Goal: Obtain resource: Download file/media

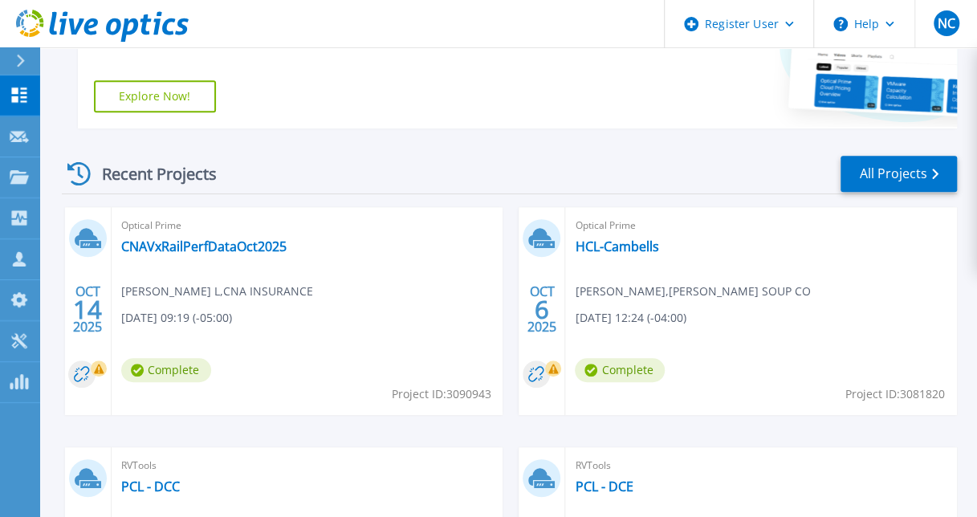
scroll to position [360, 0]
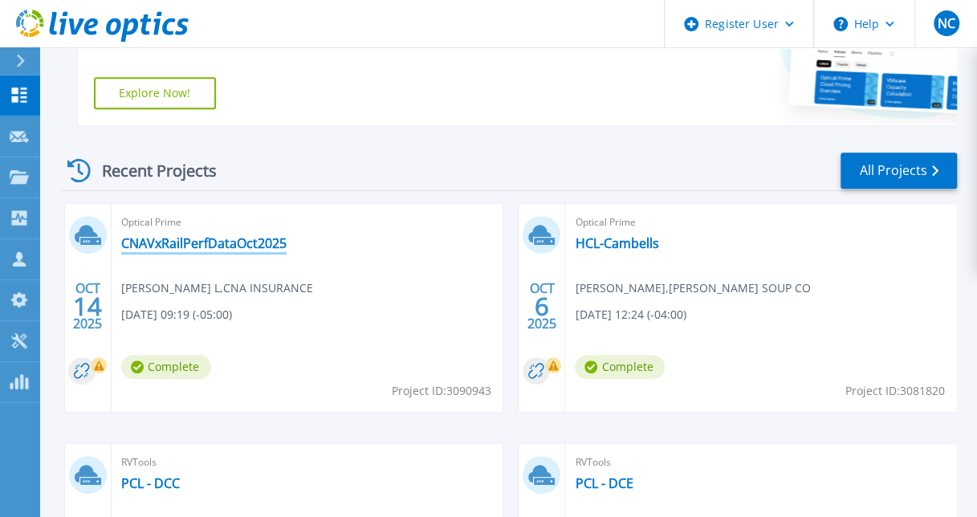
click at [219, 244] on link "CNAVxRailPerfDataOct2025" at bounding box center [203, 243] width 165 height 16
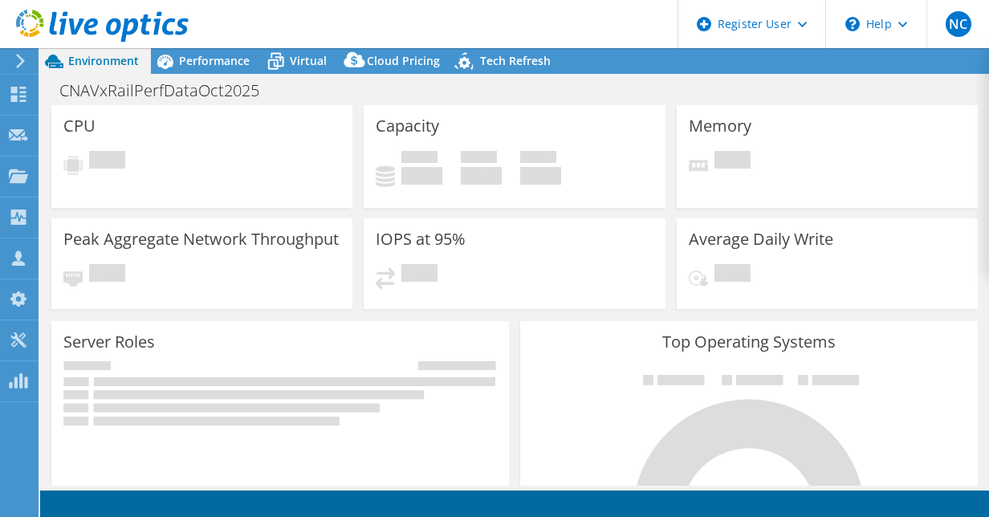
select select "USEast"
select select "USD"
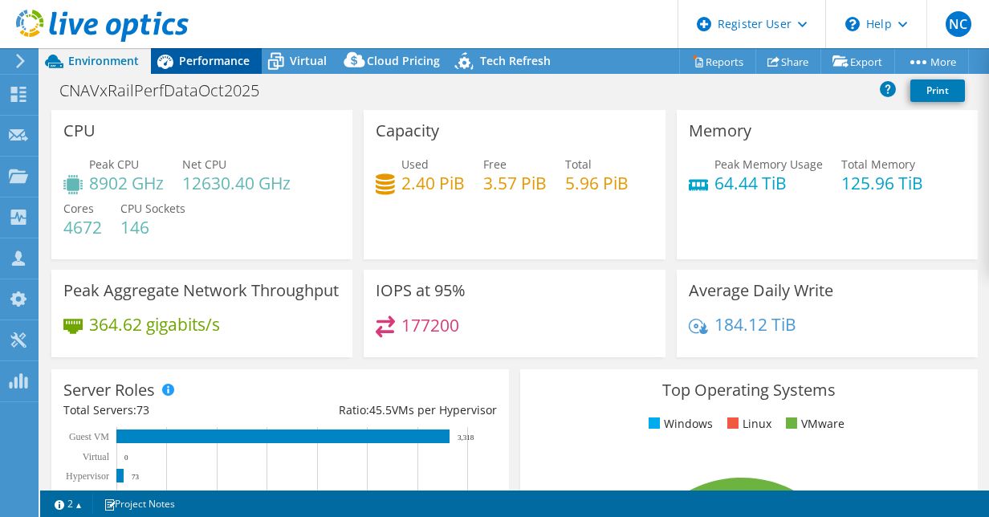
click at [186, 64] on span "Performance" at bounding box center [214, 60] width 71 height 15
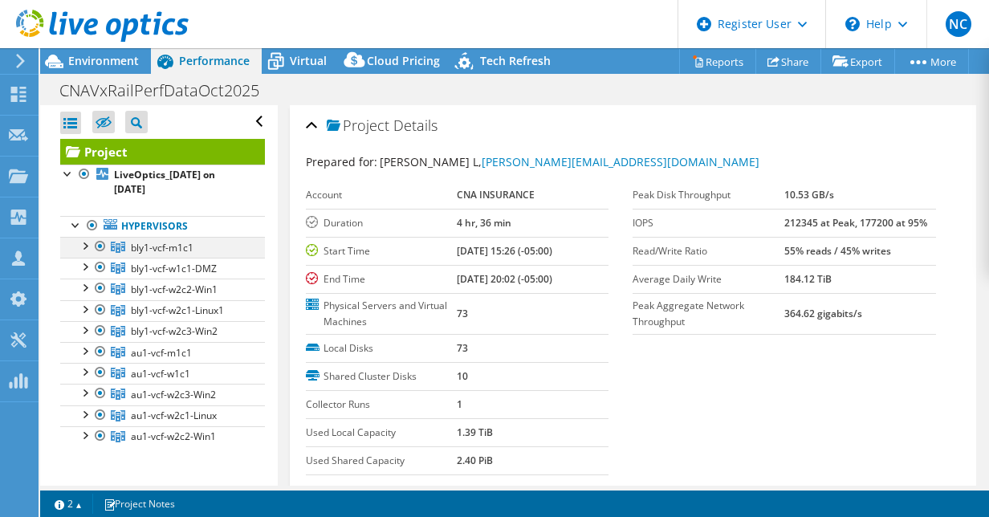
click at [88, 247] on div at bounding box center [84, 245] width 16 height 16
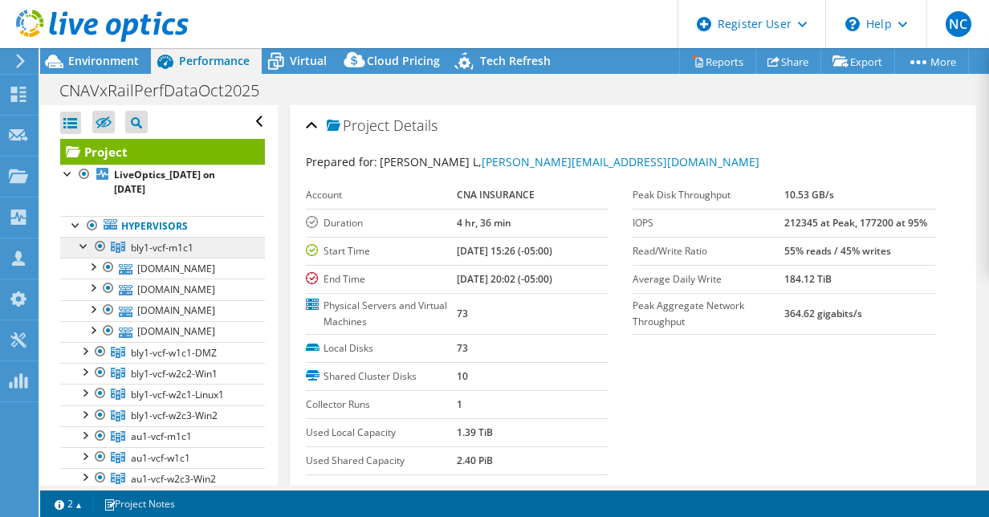
click at [145, 248] on span "bly1-vcf-m1c1" at bounding box center [162, 248] width 63 height 14
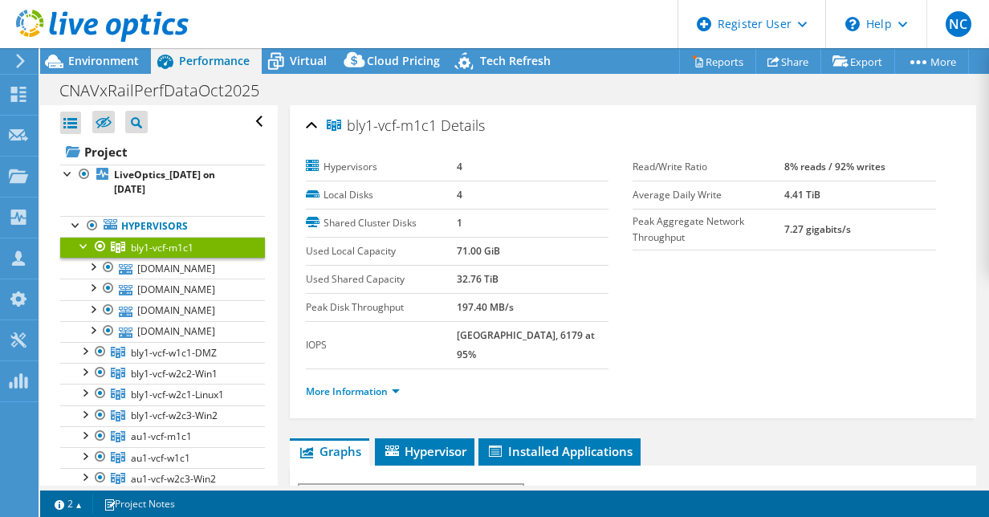
click at [82, 244] on div at bounding box center [84, 245] width 16 height 16
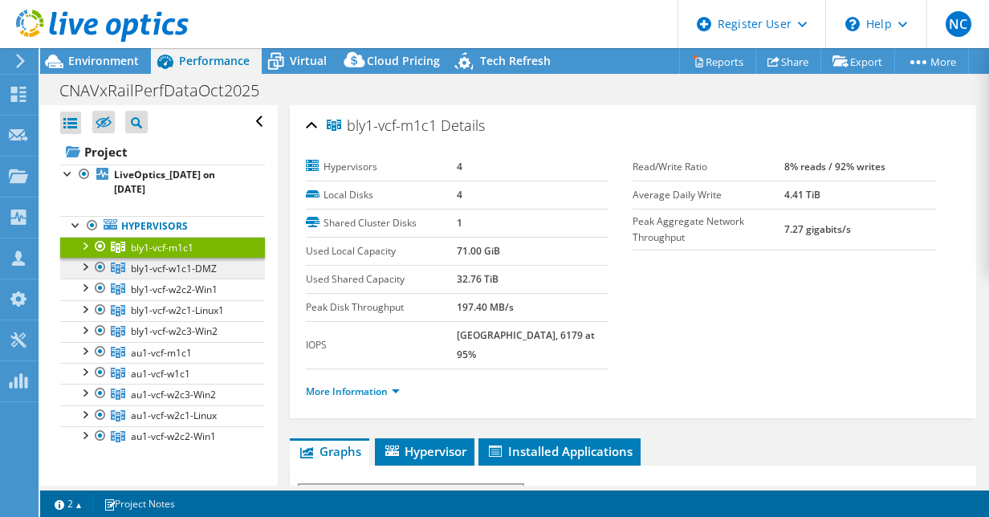
click at [132, 268] on span "bly1-vcf-w1c1-DMZ" at bounding box center [174, 269] width 86 height 14
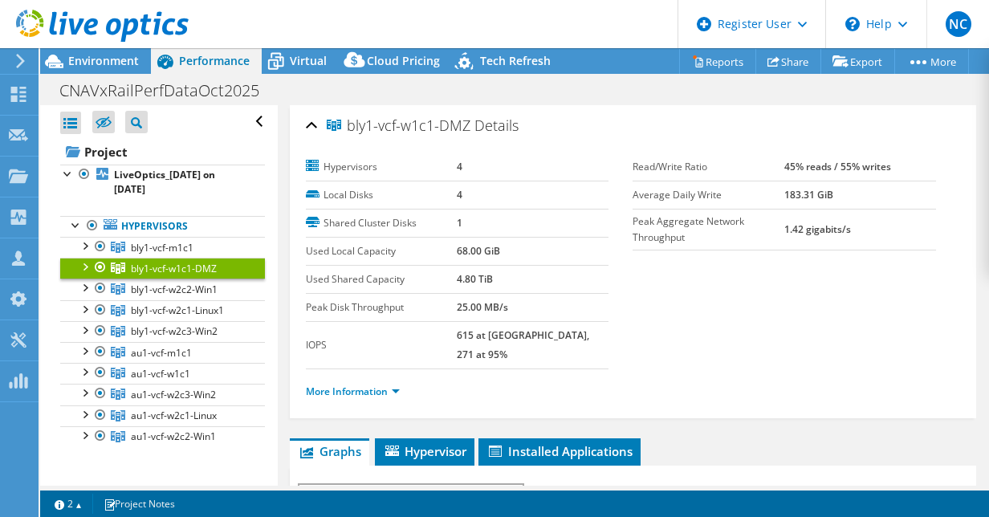
click at [84, 266] on div at bounding box center [84, 266] width 16 height 16
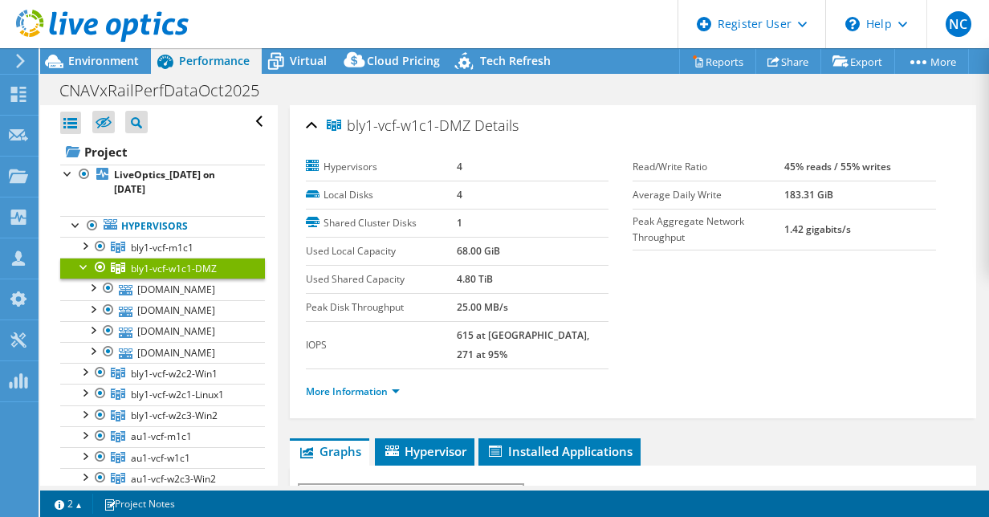
click at [84, 266] on div at bounding box center [84, 266] width 16 height 16
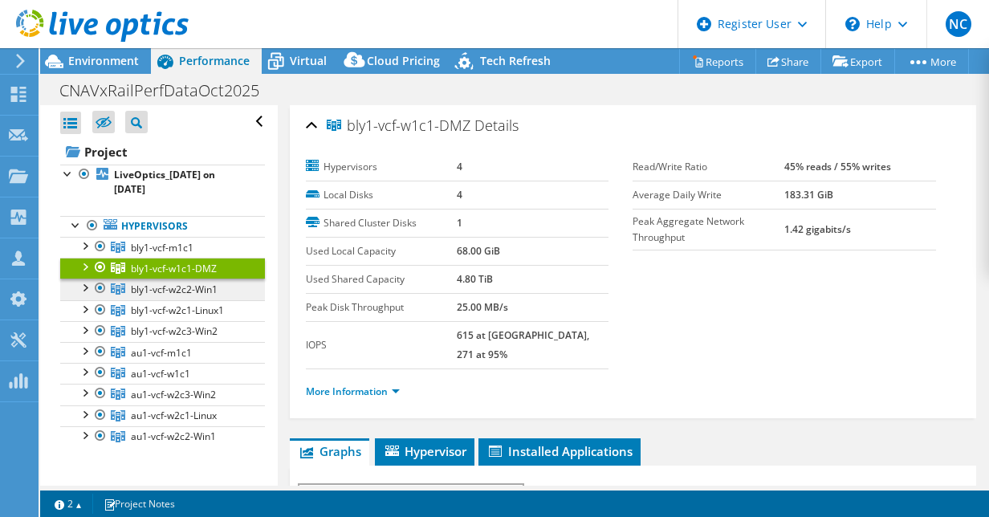
click at [146, 286] on span "bly1-vcf-w2c2-Win1" at bounding box center [174, 290] width 87 height 14
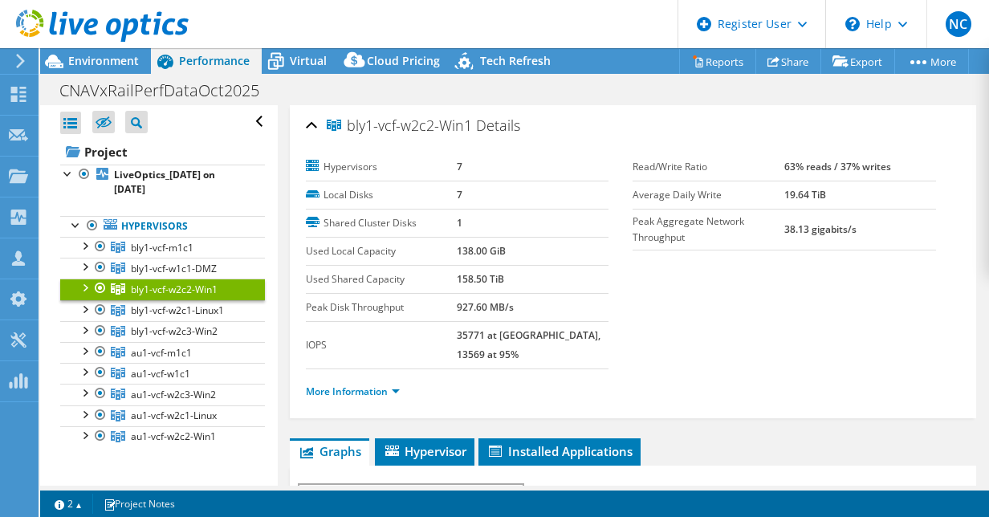
click at [84, 288] on div at bounding box center [84, 287] width 16 height 16
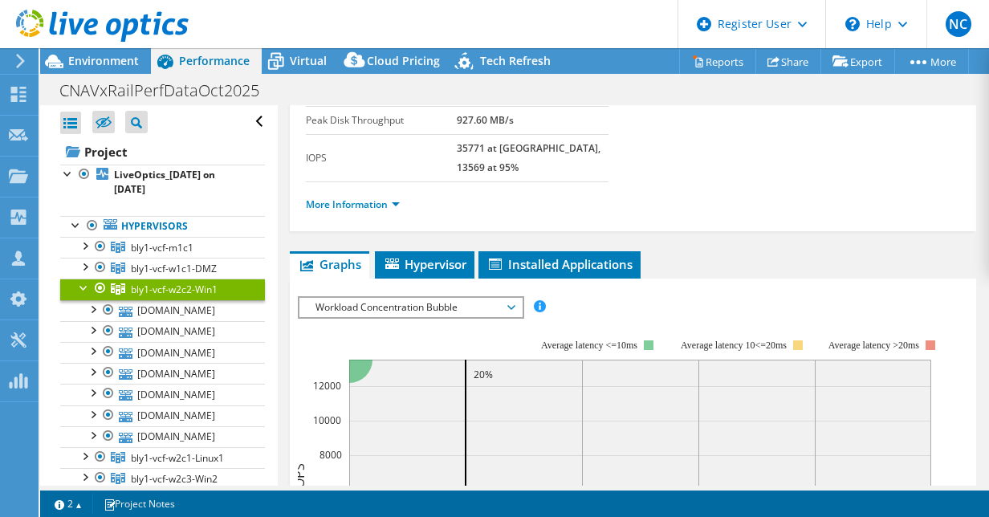
scroll to position [188, 0]
click at [438, 255] on span "Hypervisor" at bounding box center [425, 263] width 84 height 16
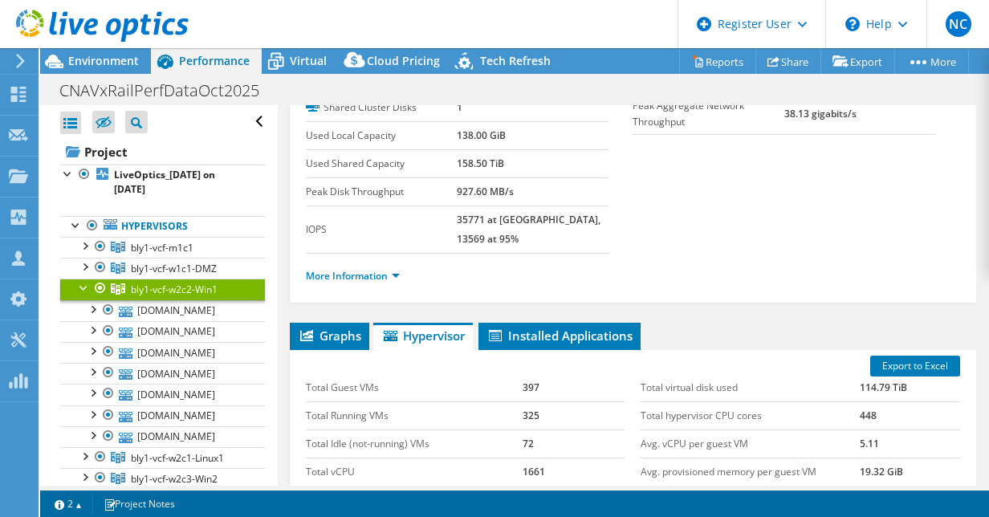
scroll to position [112, 0]
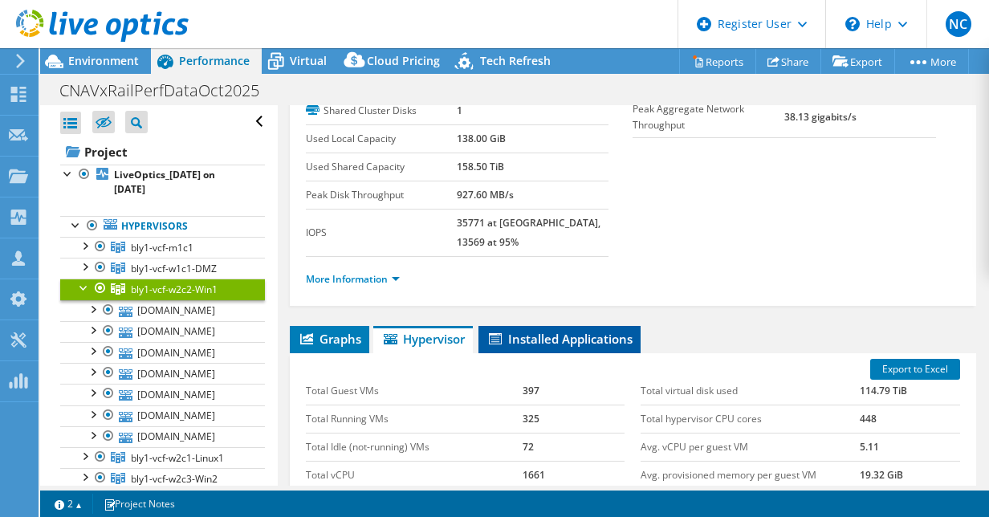
click at [604, 331] on span "Installed Applications" at bounding box center [560, 339] width 146 height 16
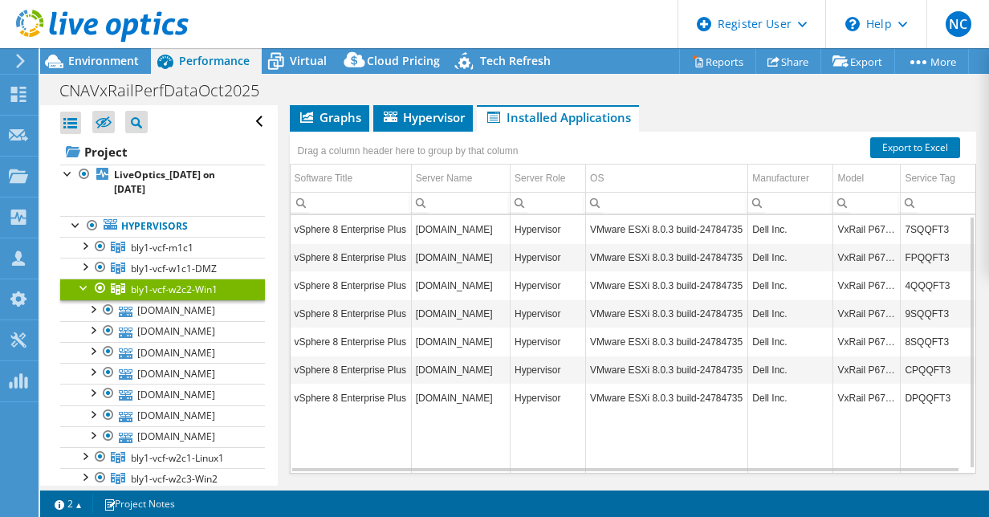
scroll to position [1, 0]
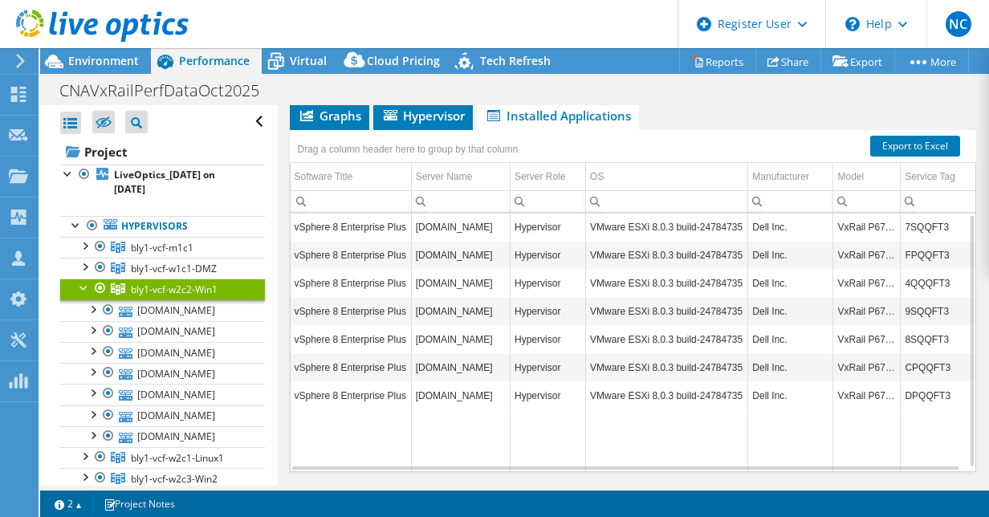
click at [405, 325] on td "vSphere 8 Enterprise Plus" at bounding box center [351, 339] width 121 height 28
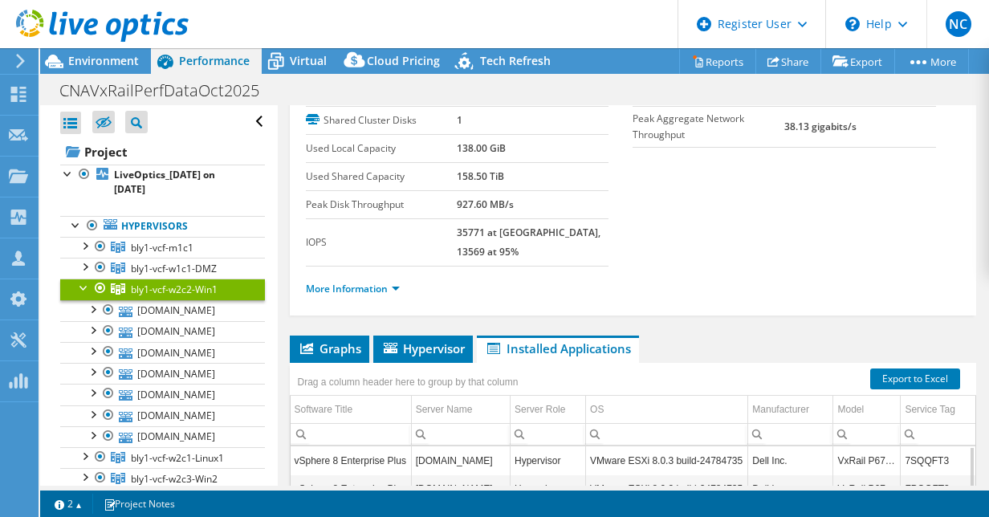
scroll to position [0, 0]
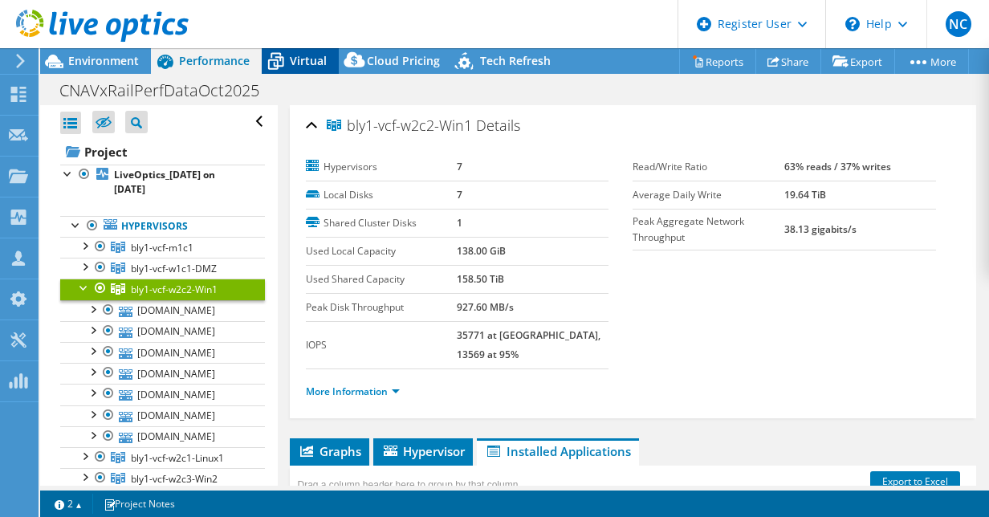
click at [292, 61] on span "Virtual" at bounding box center [308, 60] width 37 height 15
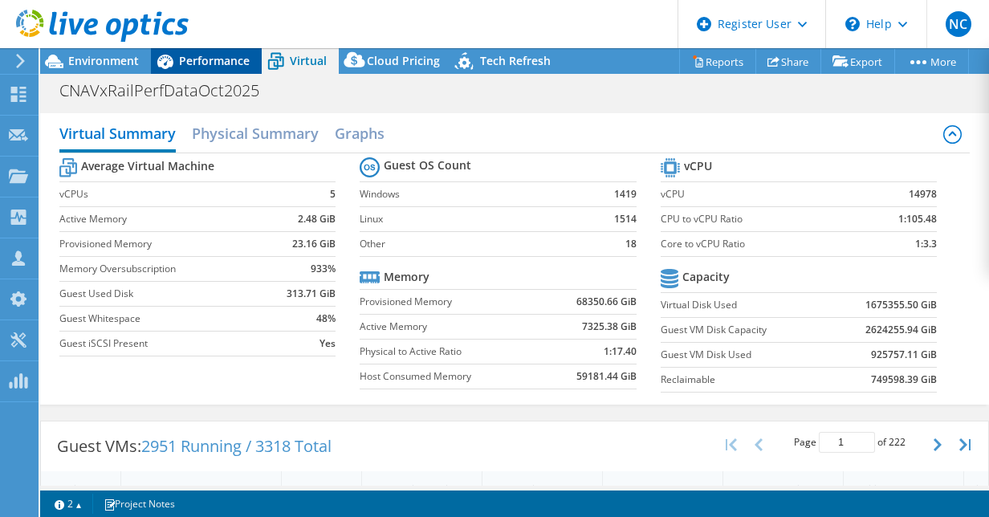
click at [218, 59] on span "Performance" at bounding box center [214, 60] width 71 height 15
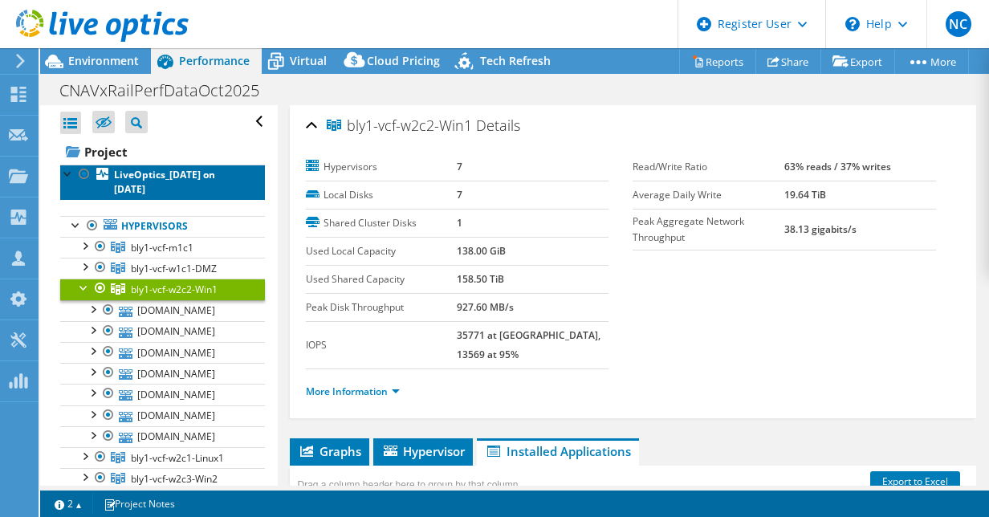
click at [137, 181] on link "LiveOptics_[DATE] on [DATE]" at bounding box center [162, 182] width 205 height 35
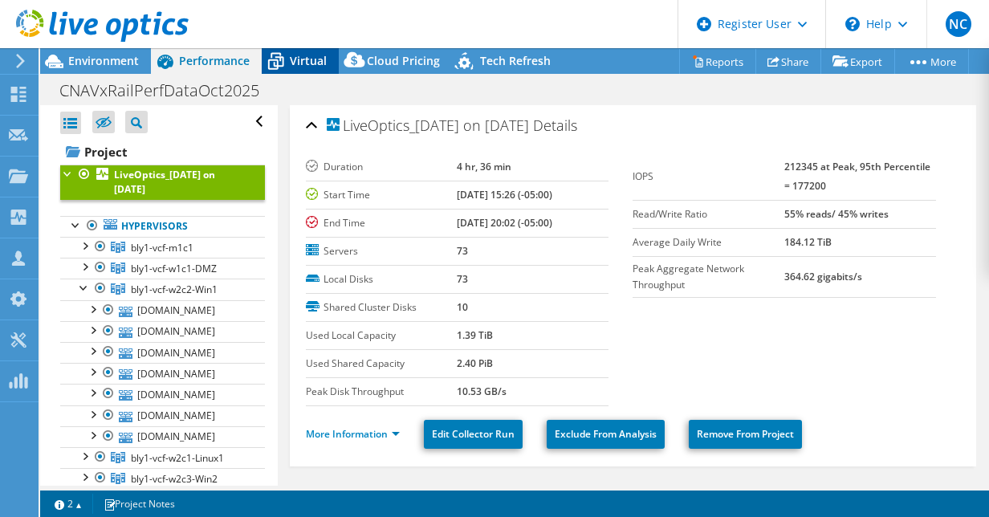
click at [304, 68] on div "Virtual" at bounding box center [300, 61] width 77 height 26
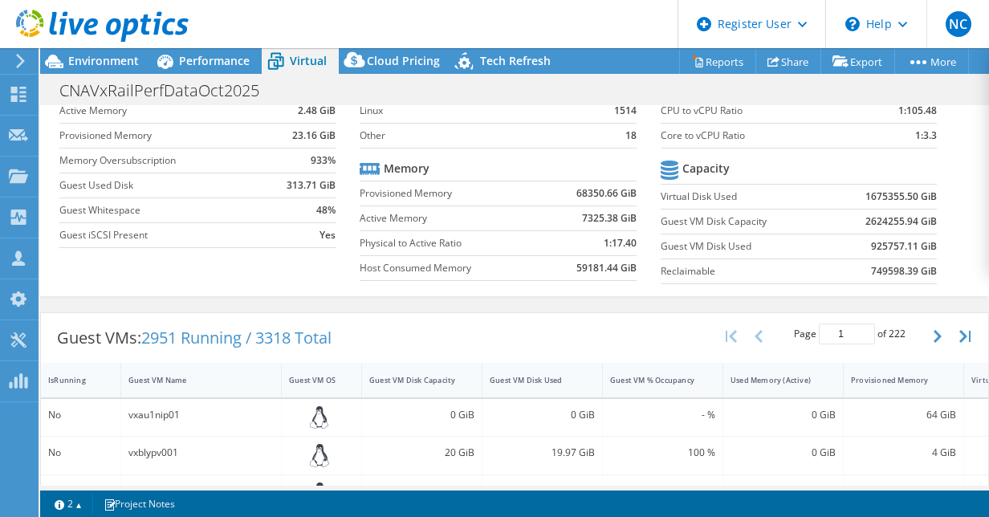
scroll to position [112, 0]
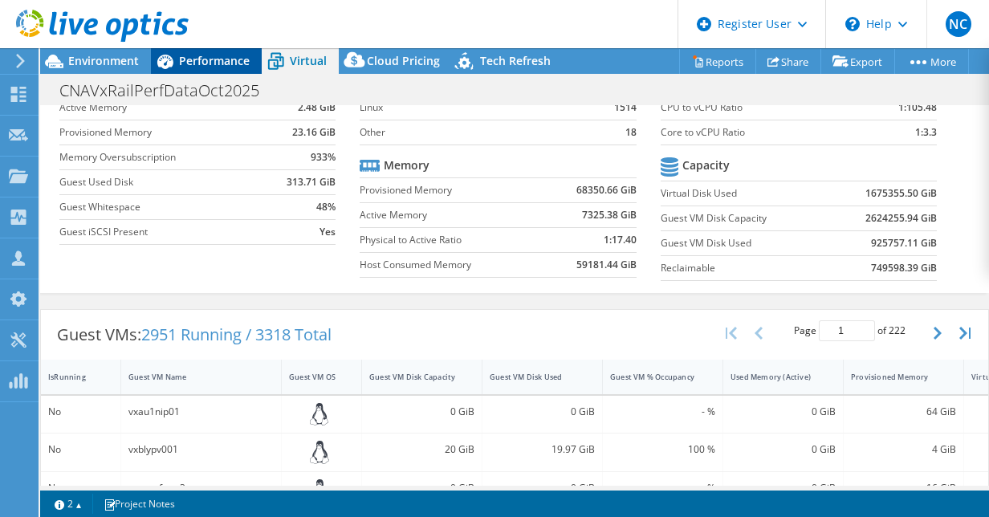
click at [209, 63] on span "Performance" at bounding box center [214, 60] width 71 height 15
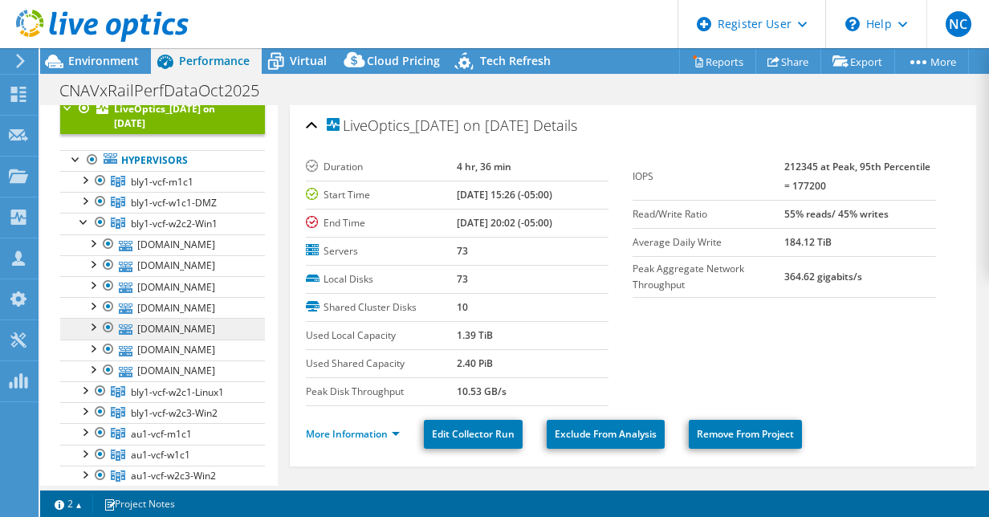
scroll to position [65, 0]
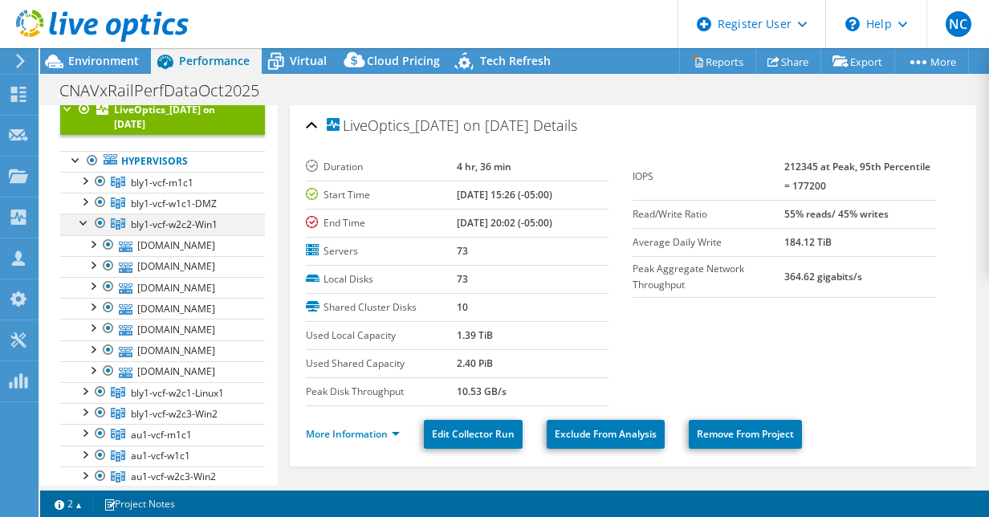
click at [82, 224] on div at bounding box center [84, 222] width 16 height 16
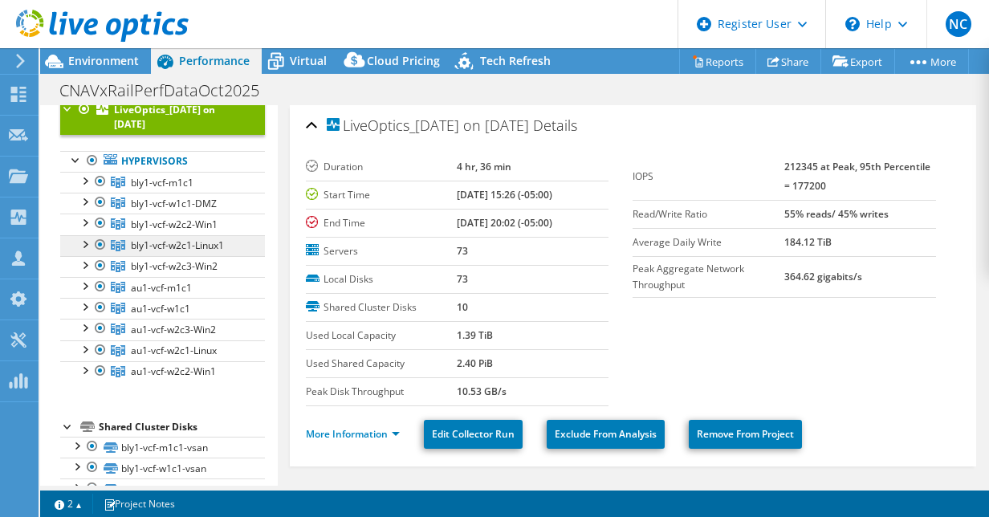
click at [145, 241] on span "bly1-vcf-w2c1-Linux1" at bounding box center [177, 245] width 93 height 14
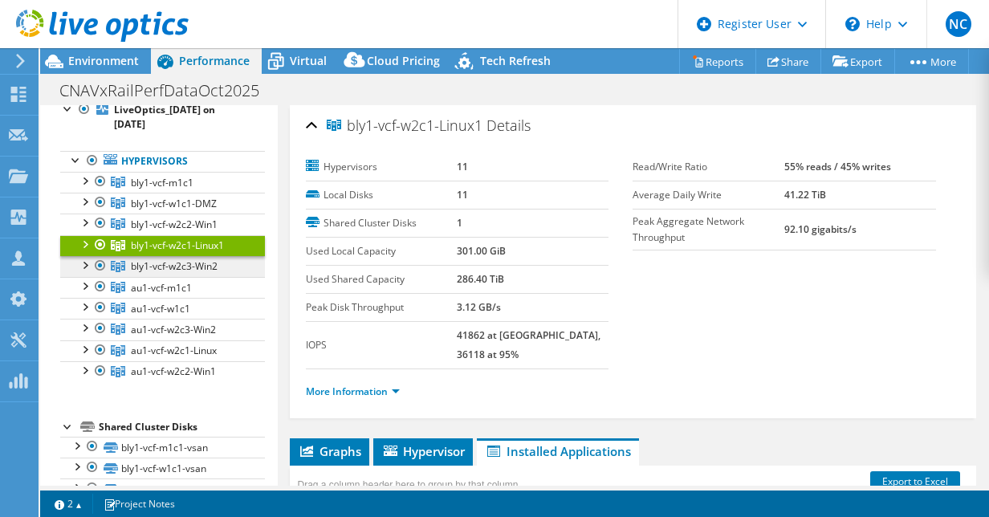
click at [179, 263] on span "bly1-vcf-w2c3-Win2" at bounding box center [174, 266] width 87 height 14
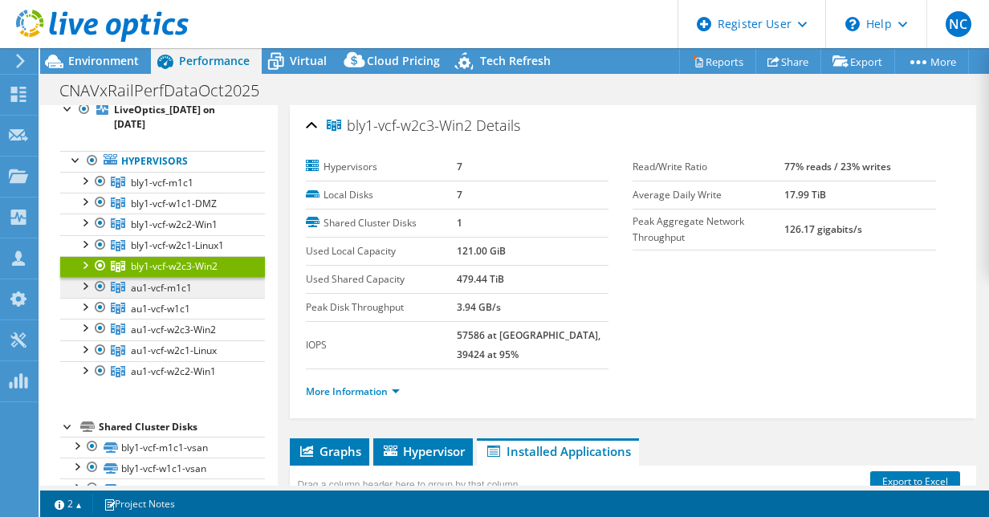
click at [169, 289] on span "au1-vcf-m1c1" at bounding box center [161, 288] width 61 height 14
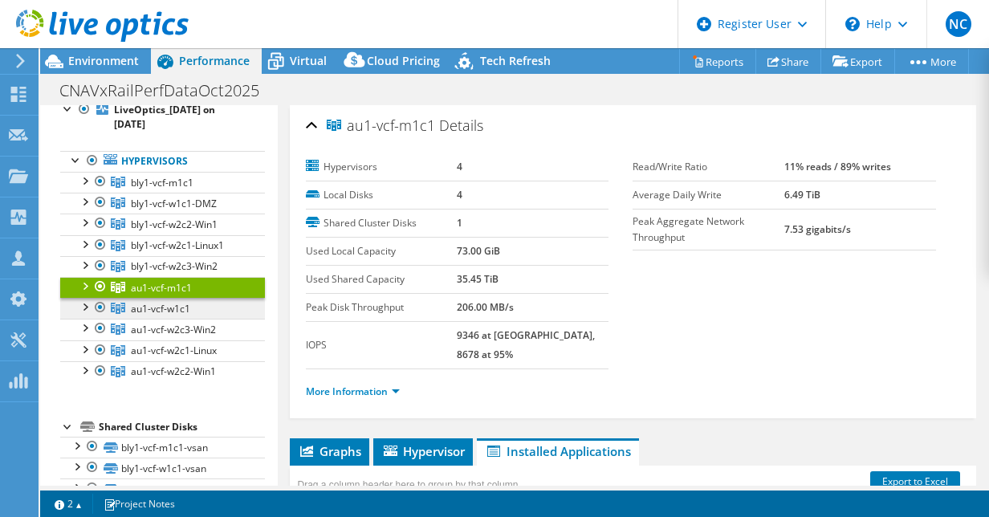
click at [169, 302] on span "au1-vcf-w1c1" at bounding box center [160, 309] width 59 height 14
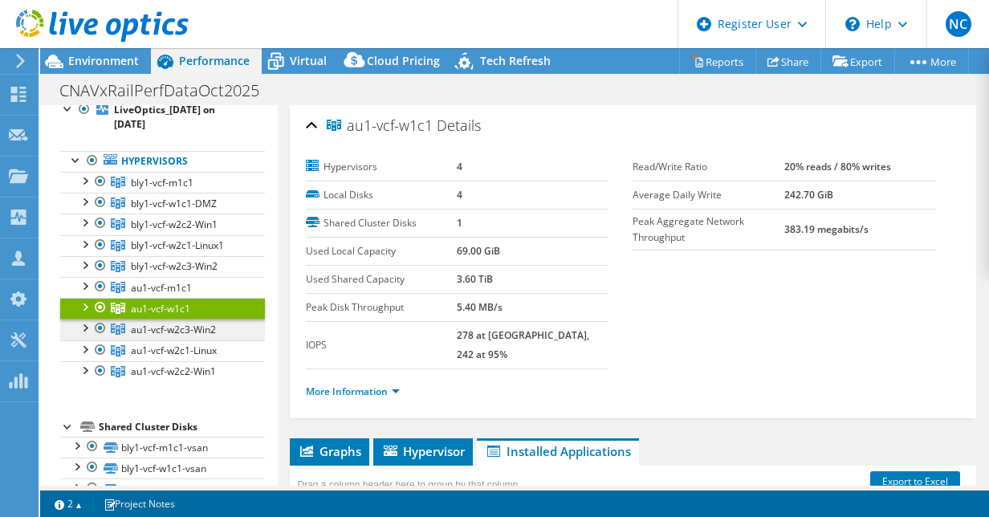
click at [169, 324] on span "au1-vcf-w2c3-Win2" at bounding box center [173, 330] width 85 height 14
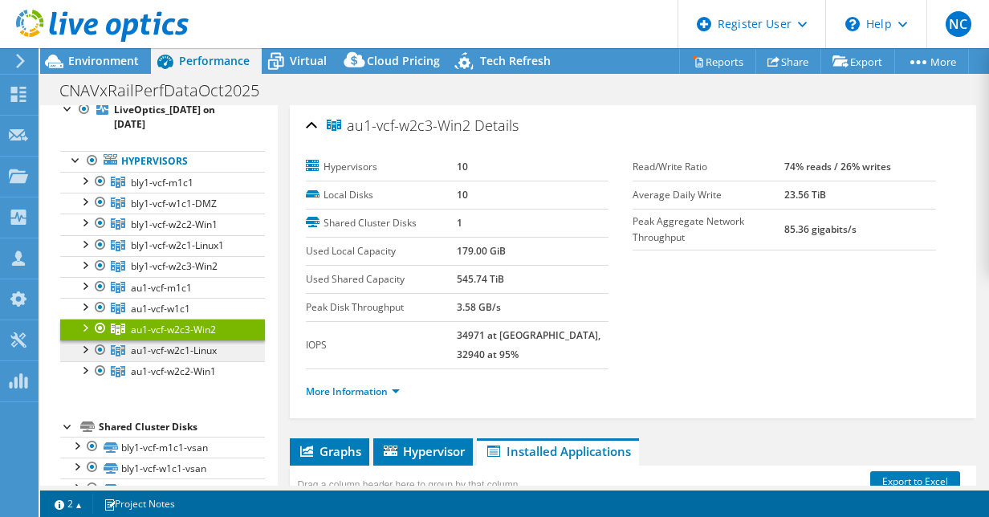
click at [169, 344] on span "au1-vcf-w2c1-Linux" at bounding box center [174, 351] width 86 height 14
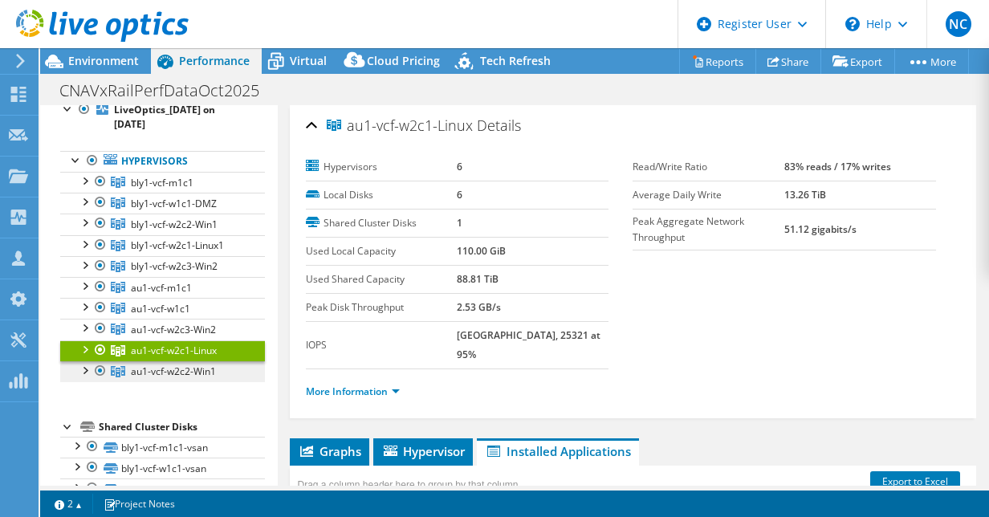
click at [169, 366] on span "au1-vcf-w2c2-Win1" at bounding box center [173, 372] width 85 height 14
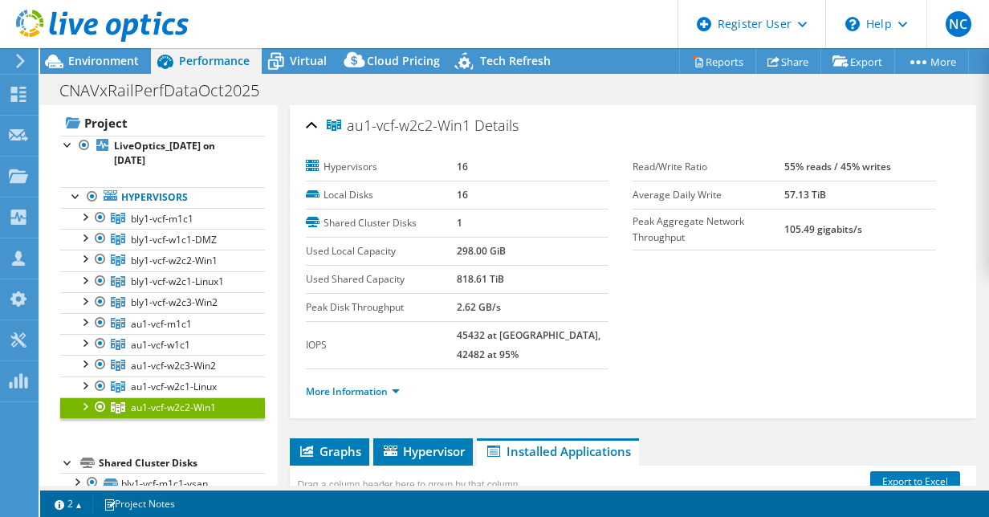
scroll to position [0, 0]
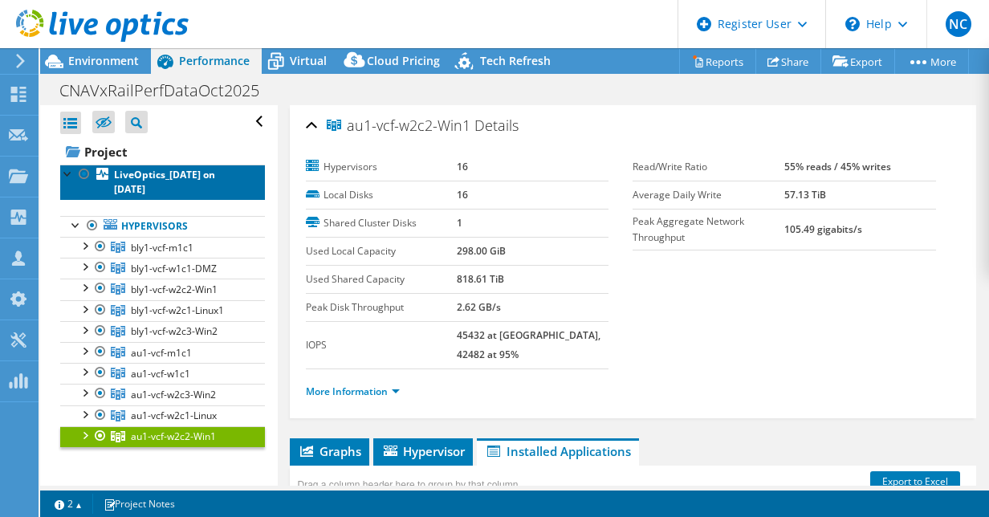
click at [153, 190] on b "LiveOptics_[DATE] on [DATE]" at bounding box center [164, 182] width 101 height 28
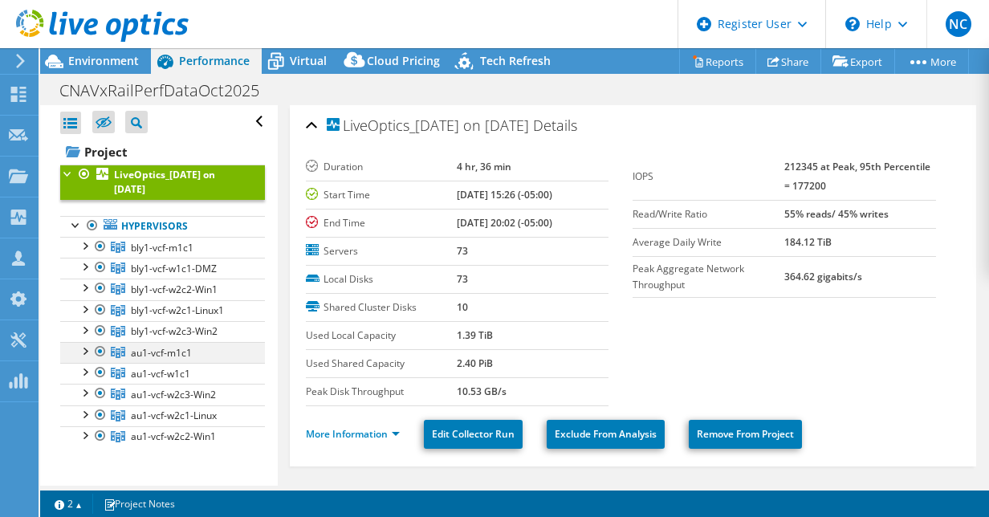
click at [100, 349] on div at bounding box center [100, 351] width 16 height 19
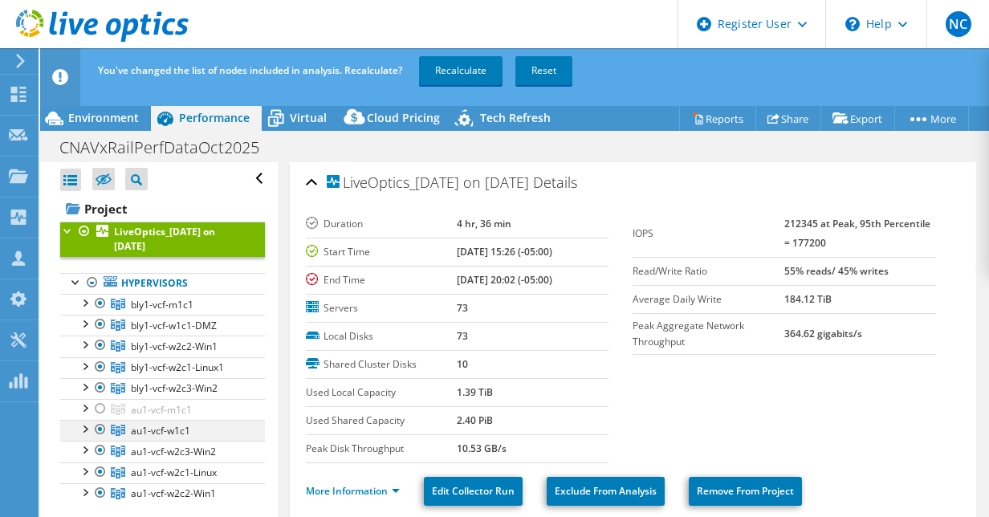
click at [101, 428] on div at bounding box center [100, 429] width 16 height 19
click at [99, 451] on div at bounding box center [100, 450] width 16 height 19
click at [98, 467] on div at bounding box center [100, 472] width 16 height 19
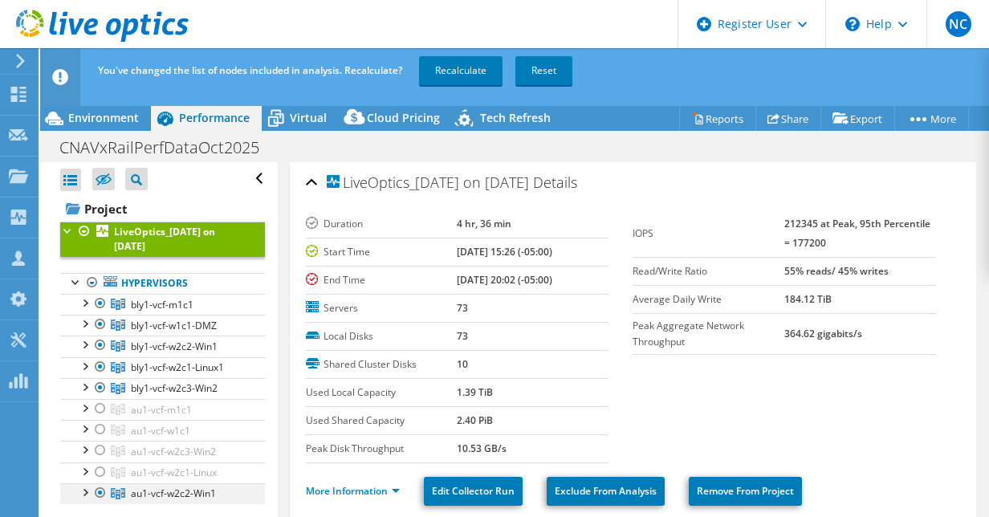
click at [101, 487] on div at bounding box center [100, 492] width 16 height 19
click at [448, 75] on link "Recalculate" at bounding box center [461, 70] width 84 height 29
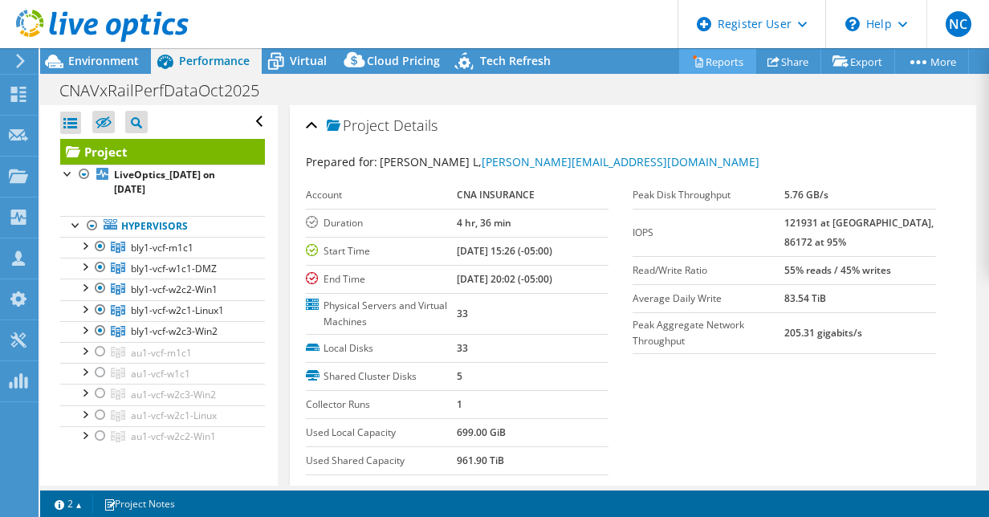
click at [710, 63] on link "Reports" at bounding box center [717, 61] width 77 height 25
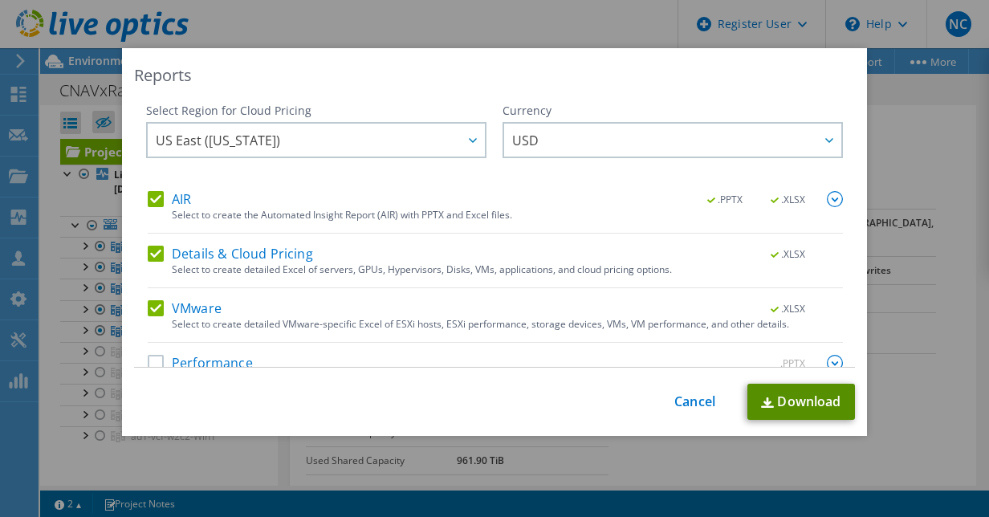
click at [768, 408] on link "Download" at bounding box center [802, 402] width 108 height 36
click at [689, 397] on link "Cancel" at bounding box center [695, 401] width 41 height 15
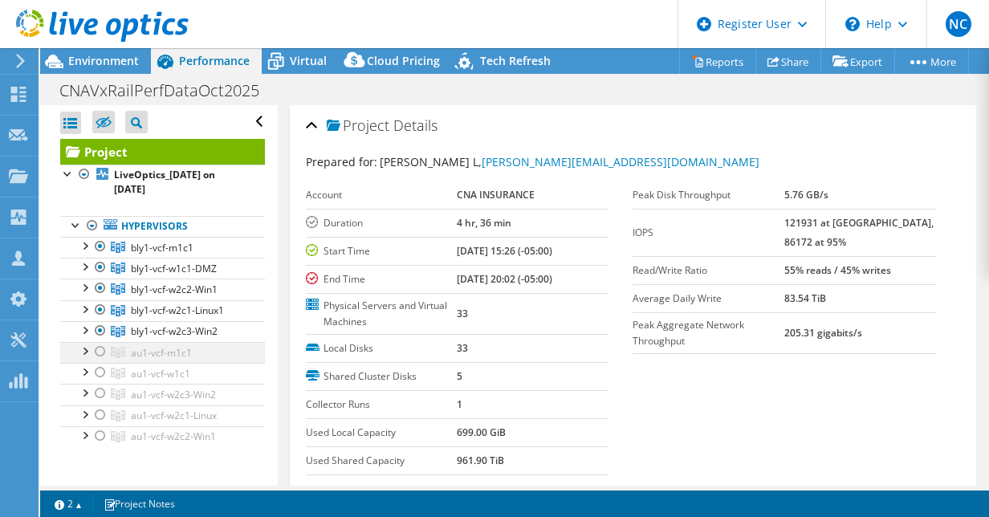
click at [102, 347] on div at bounding box center [100, 351] width 16 height 19
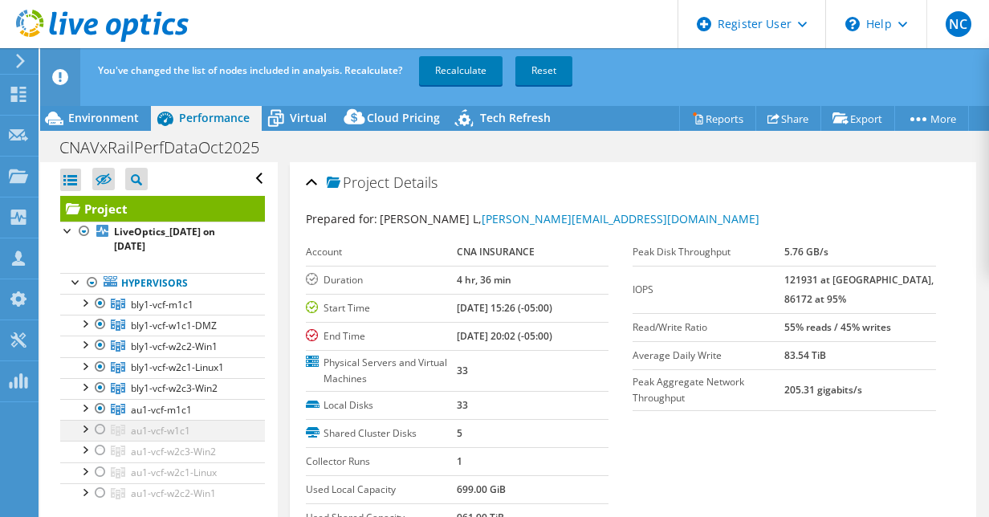
click at [100, 426] on div at bounding box center [100, 429] width 16 height 19
click at [99, 450] on div at bounding box center [100, 450] width 16 height 19
click at [100, 466] on div at bounding box center [100, 472] width 16 height 19
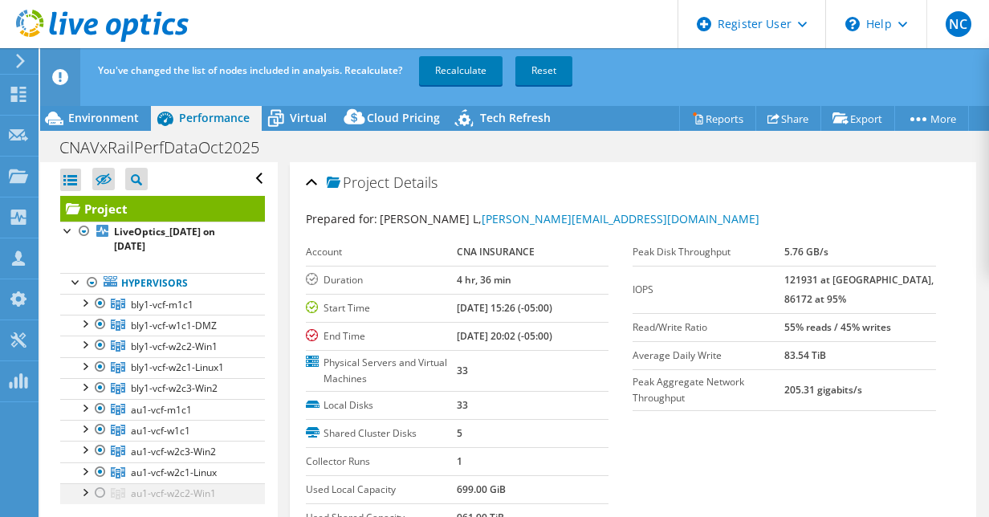
click at [98, 485] on div at bounding box center [100, 492] width 16 height 19
click at [104, 304] on div at bounding box center [100, 303] width 16 height 19
click at [102, 320] on div at bounding box center [100, 324] width 16 height 19
click at [99, 342] on div at bounding box center [100, 345] width 16 height 19
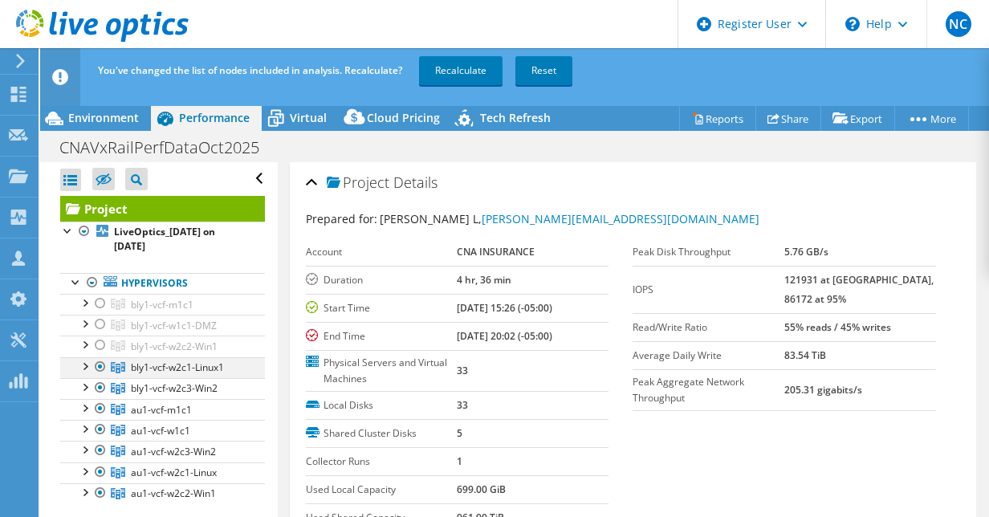
click at [98, 363] on div at bounding box center [100, 366] width 16 height 19
click at [100, 381] on div at bounding box center [100, 387] width 16 height 19
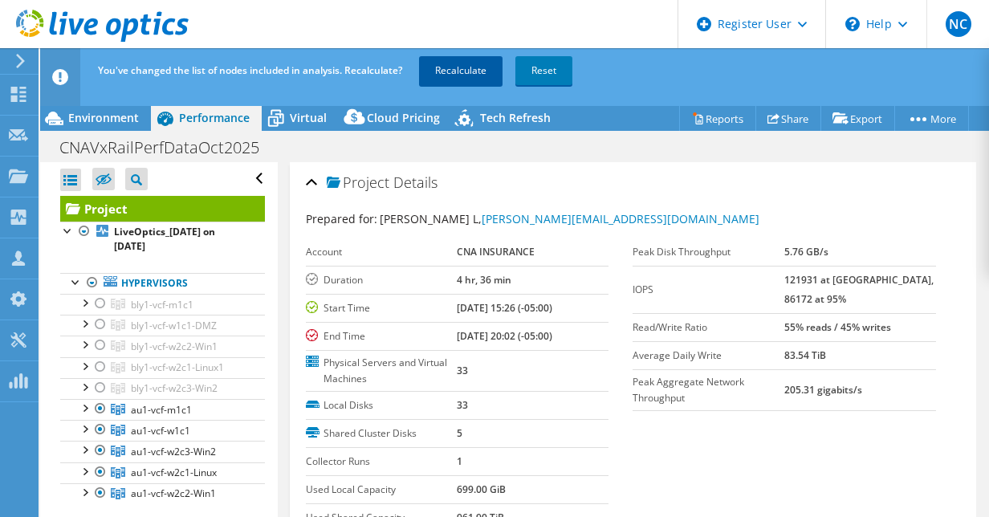
click at [443, 75] on link "Recalculate" at bounding box center [461, 70] width 84 height 29
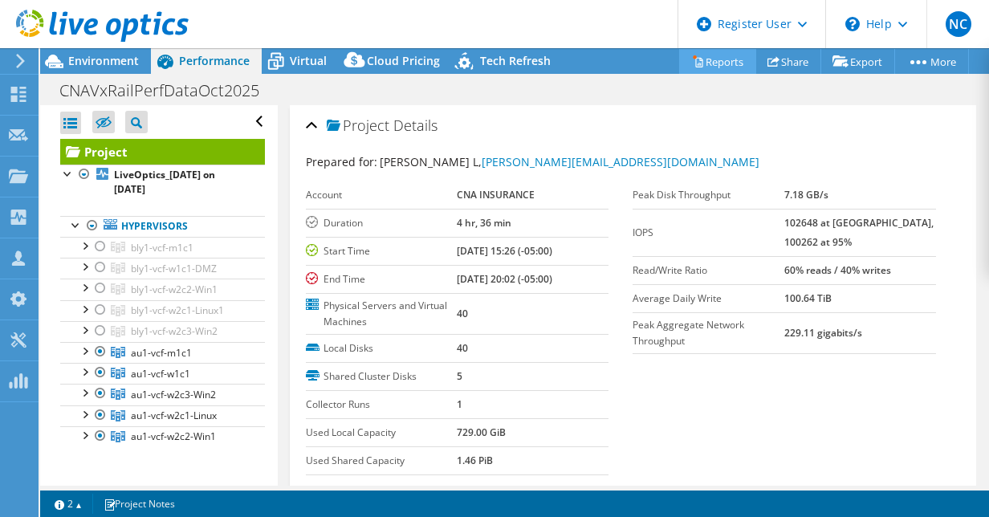
click at [707, 67] on link "Reports" at bounding box center [717, 61] width 77 height 25
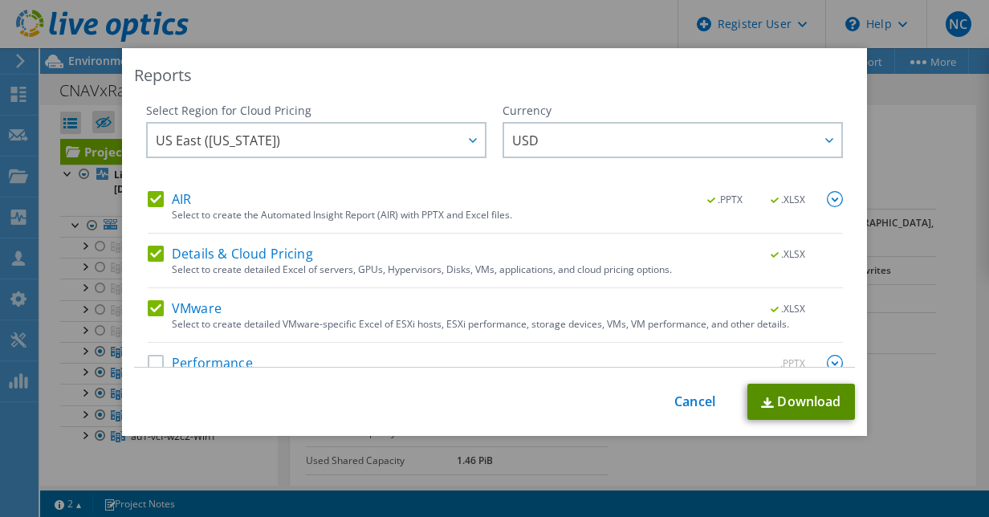
click at [768, 402] on link "Download" at bounding box center [802, 402] width 108 height 36
click at [691, 403] on link "Cancel" at bounding box center [695, 401] width 41 height 15
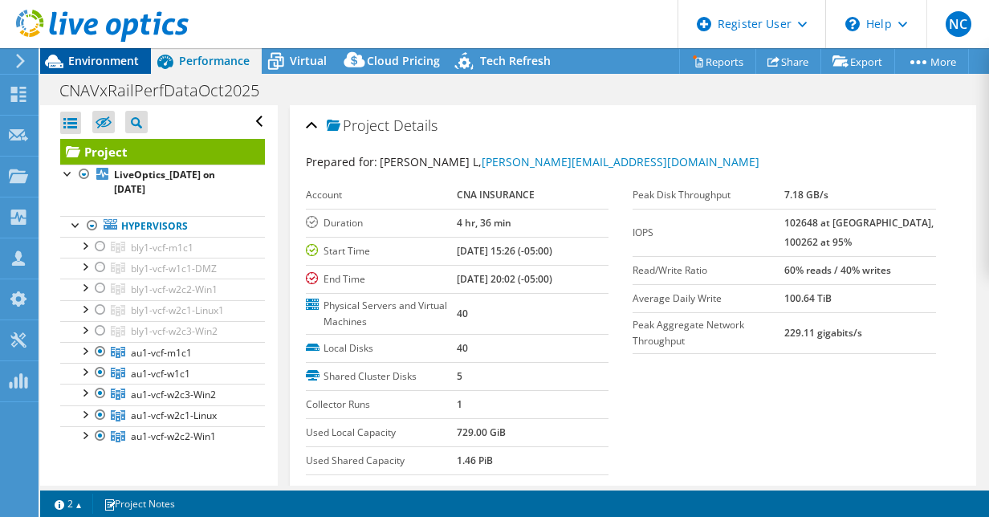
click at [117, 69] on div "Environment" at bounding box center [95, 61] width 111 height 26
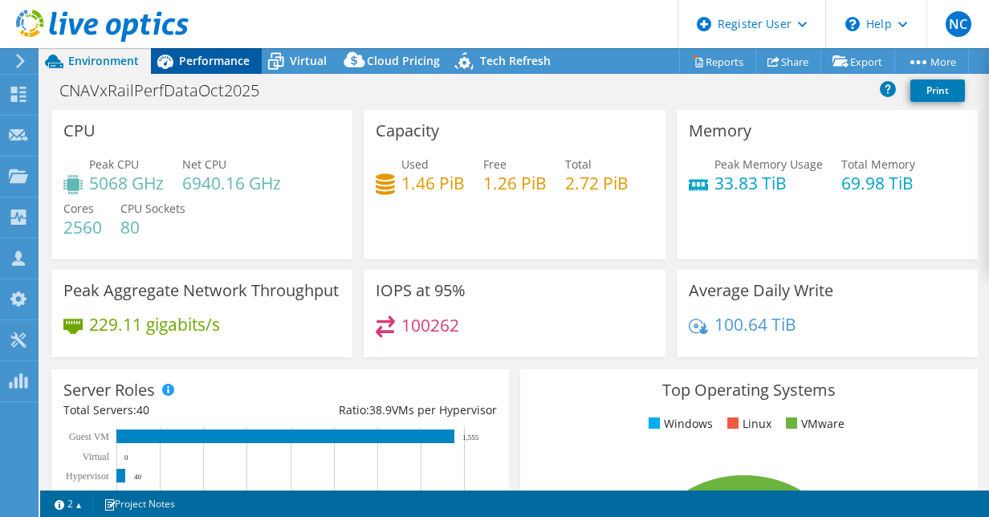
click at [227, 67] on span "Performance" at bounding box center [214, 60] width 71 height 15
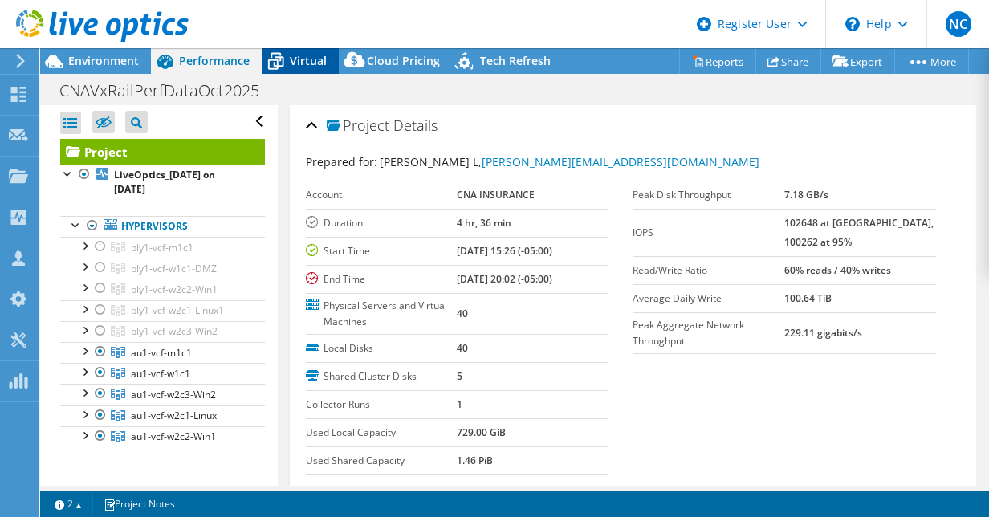
click at [308, 67] on span "Virtual" at bounding box center [308, 60] width 37 height 15
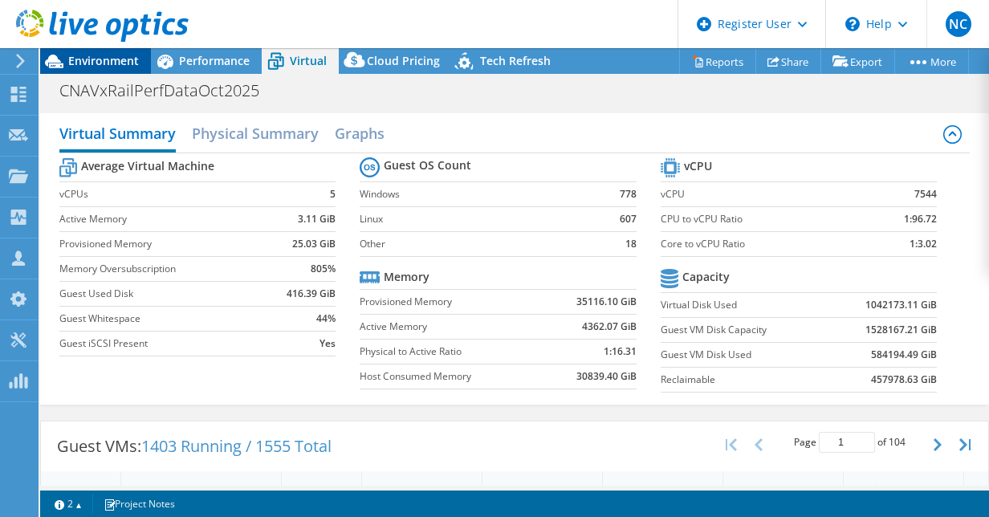
click at [116, 63] on span "Environment" at bounding box center [103, 60] width 71 height 15
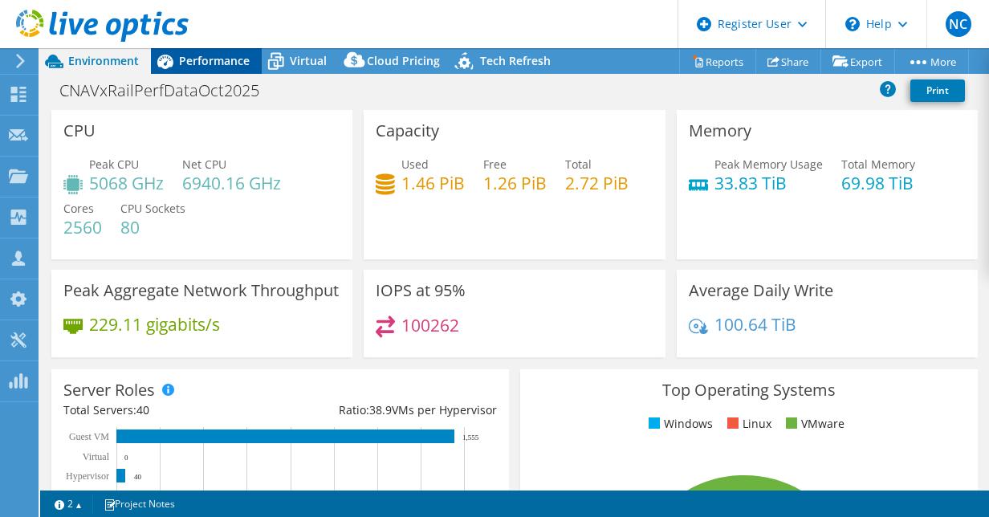
click at [204, 68] on div "Performance" at bounding box center [206, 61] width 111 height 26
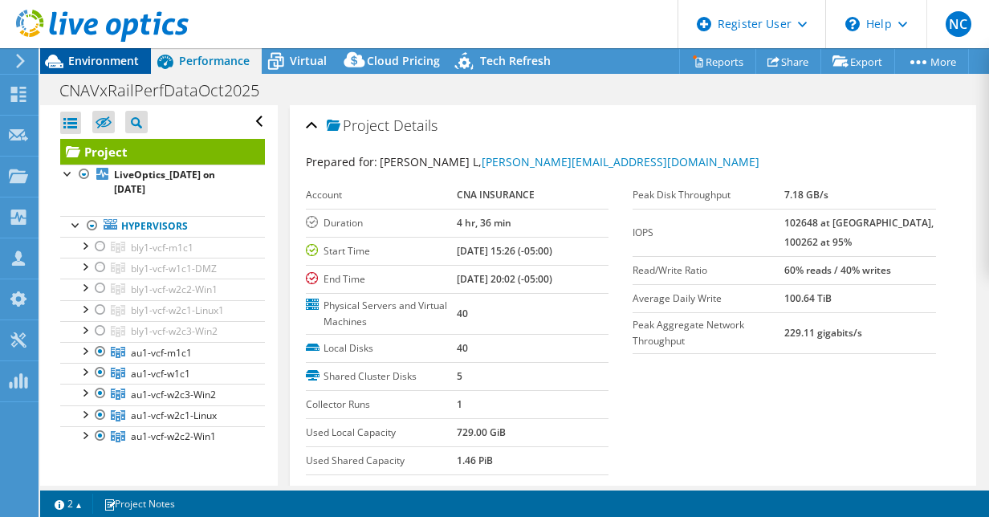
click at [118, 64] on span "Environment" at bounding box center [103, 60] width 71 height 15
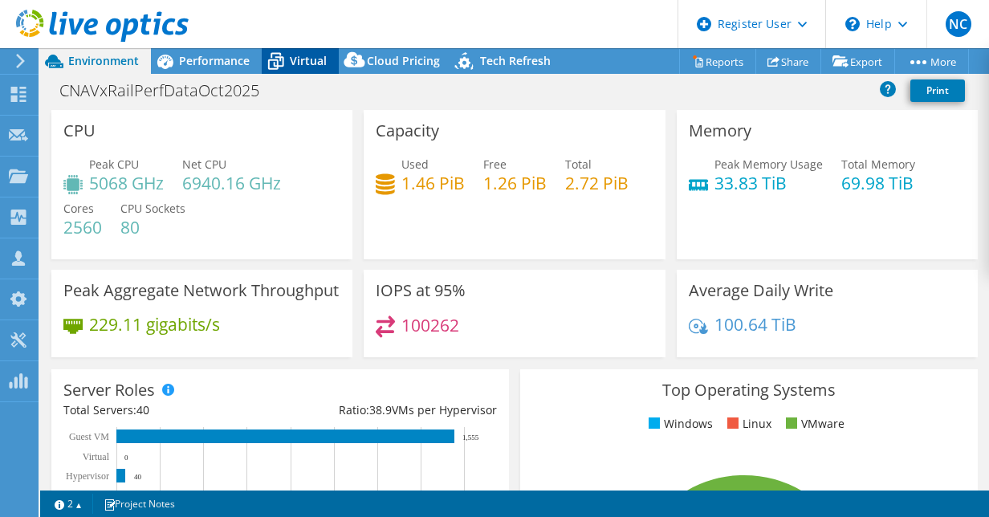
click at [296, 67] on span "Virtual" at bounding box center [308, 60] width 37 height 15
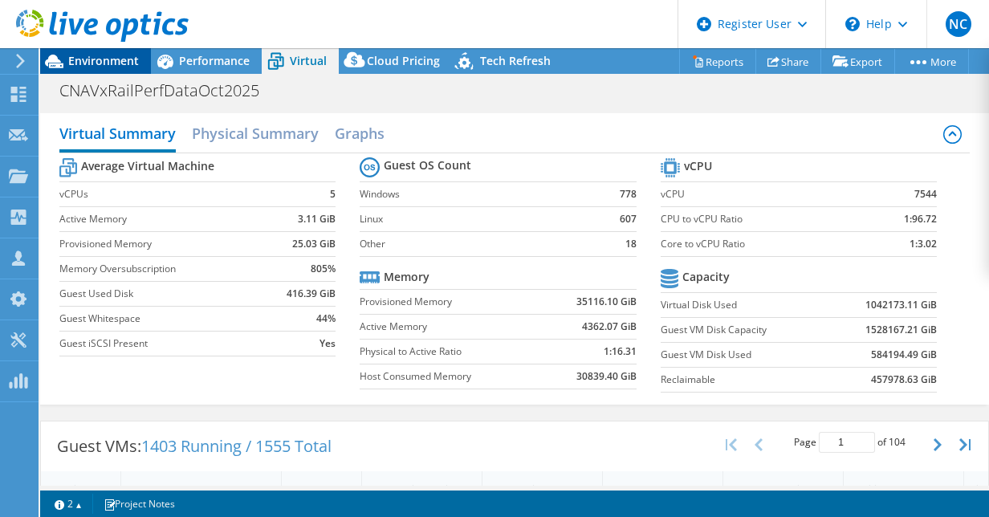
click at [100, 72] on div "Environment" at bounding box center [95, 61] width 111 height 26
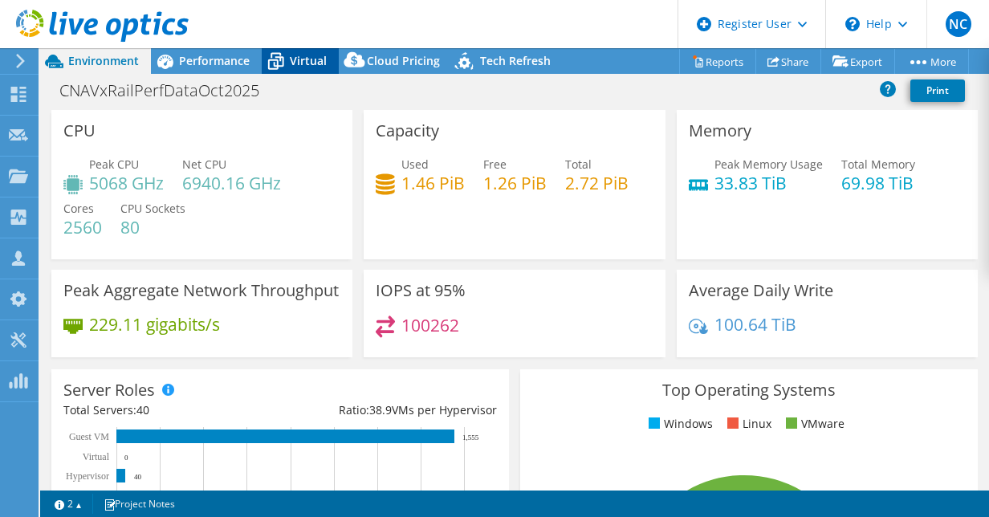
click at [292, 63] on span "Virtual" at bounding box center [308, 60] width 37 height 15
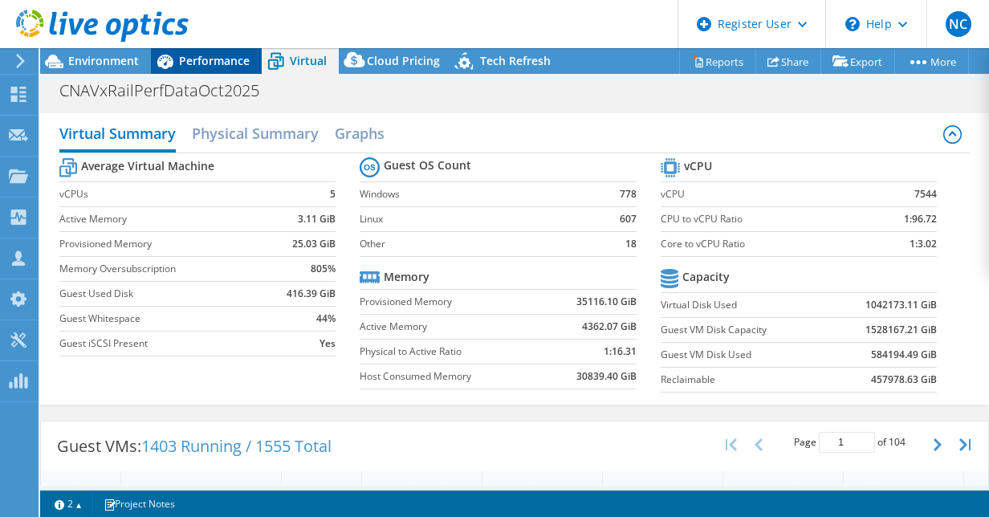
click at [196, 69] on div "Performance" at bounding box center [206, 61] width 111 height 26
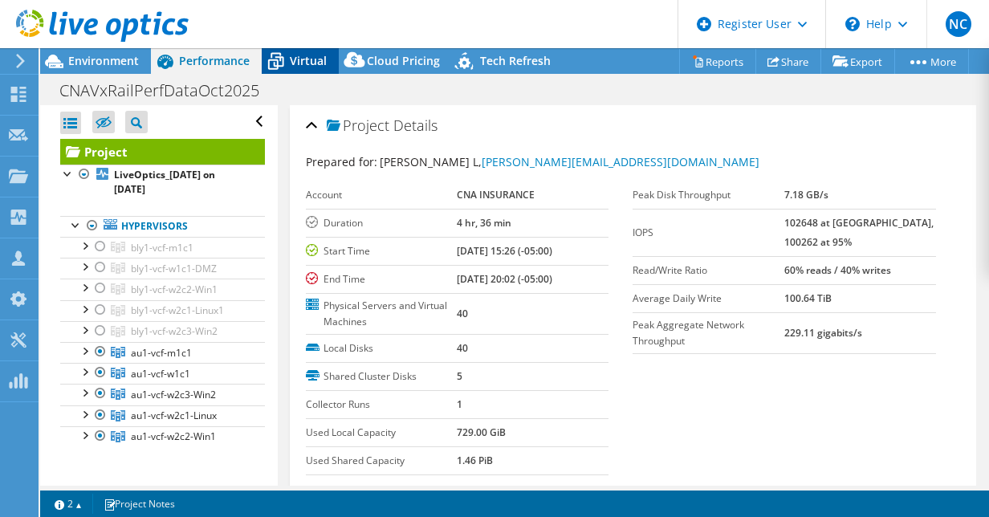
click at [296, 56] on span "Virtual" at bounding box center [308, 60] width 37 height 15
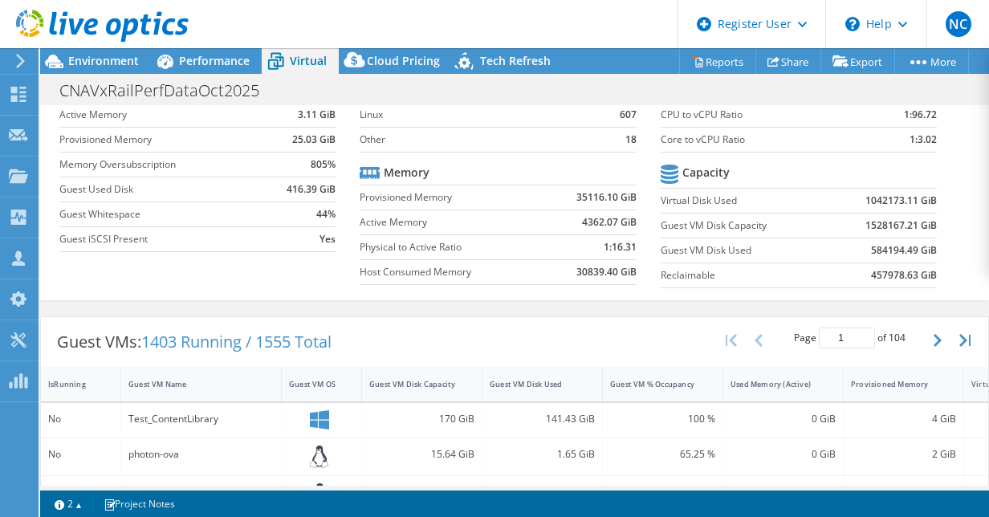
scroll to position [94, 0]
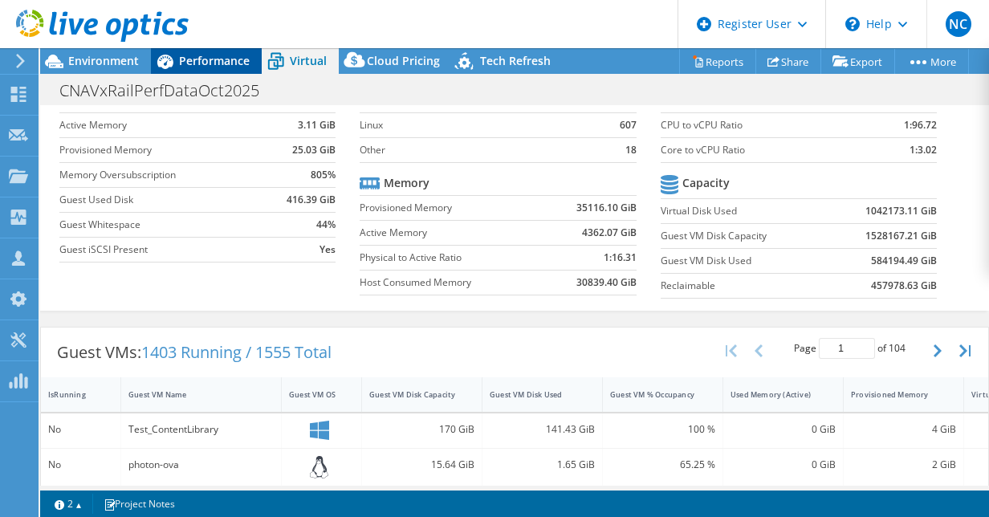
click at [196, 64] on span "Performance" at bounding box center [214, 60] width 71 height 15
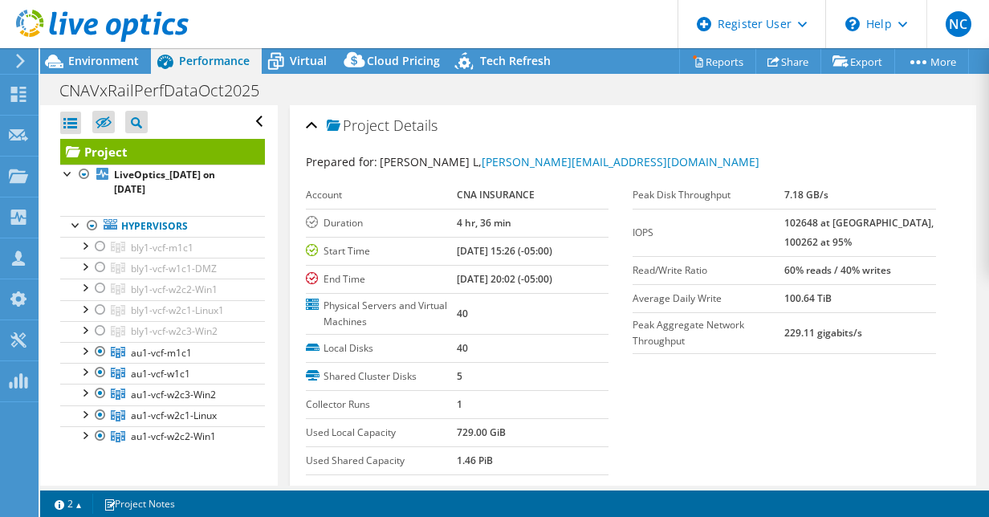
scroll to position [0, 0]
click at [180, 430] on span "au1-vcf-w2c2-Win1" at bounding box center [173, 437] width 85 height 14
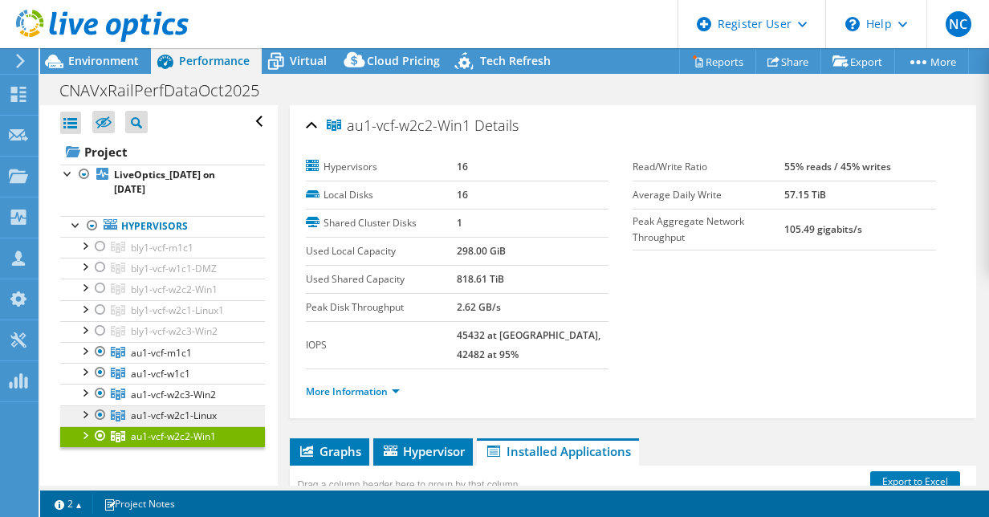
click at [194, 413] on span "au1-vcf-w2c1-Linux" at bounding box center [174, 416] width 86 height 14
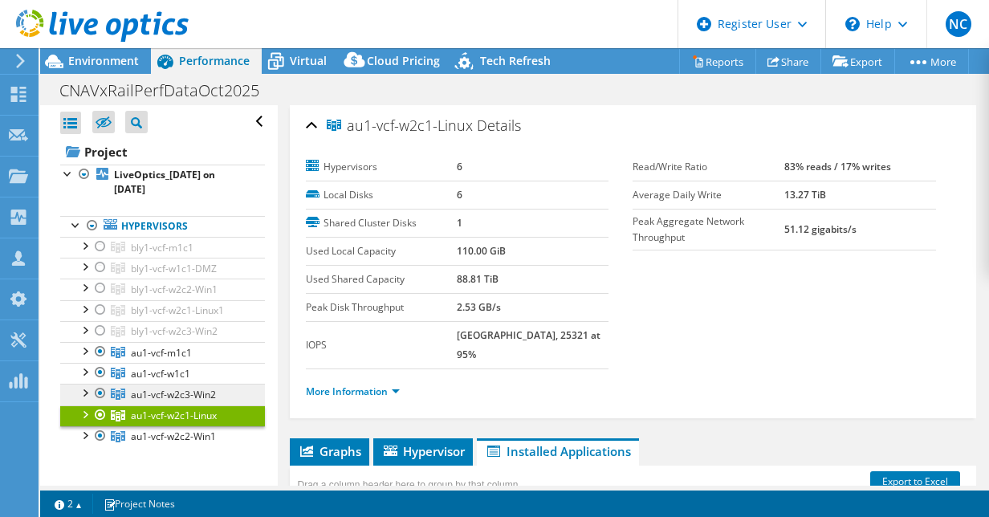
click at [176, 388] on span "au1-vcf-w2c3-Win2" at bounding box center [173, 395] width 85 height 14
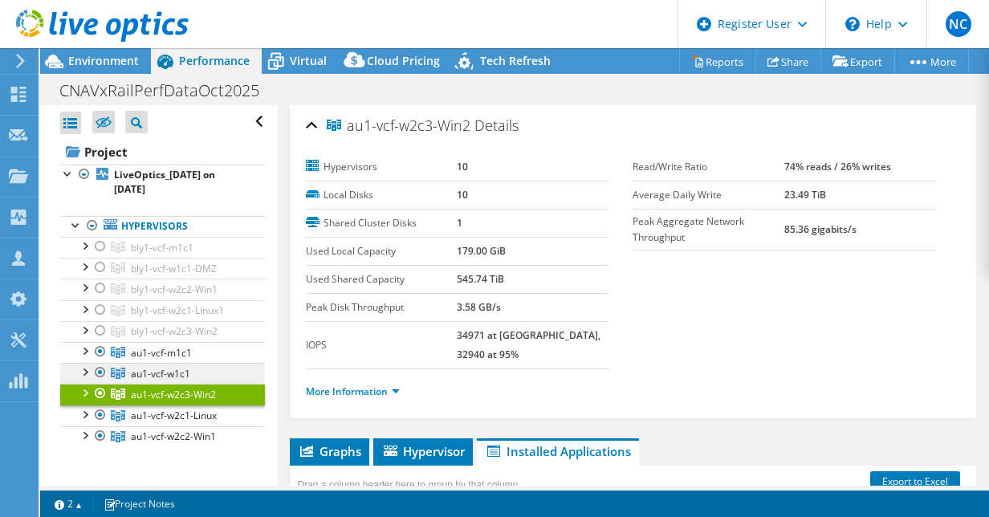
click at [170, 376] on span "au1-vcf-w1c1" at bounding box center [160, 374] width 59 height 14
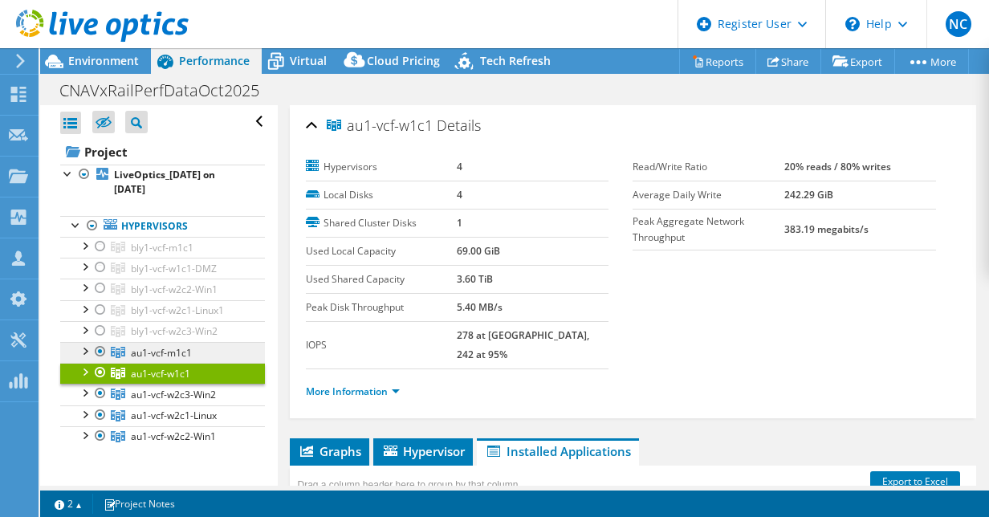
click at [164, 355] on span "au1-vcf-m1c1" at bounding box center [161, 353] width 61 height 14
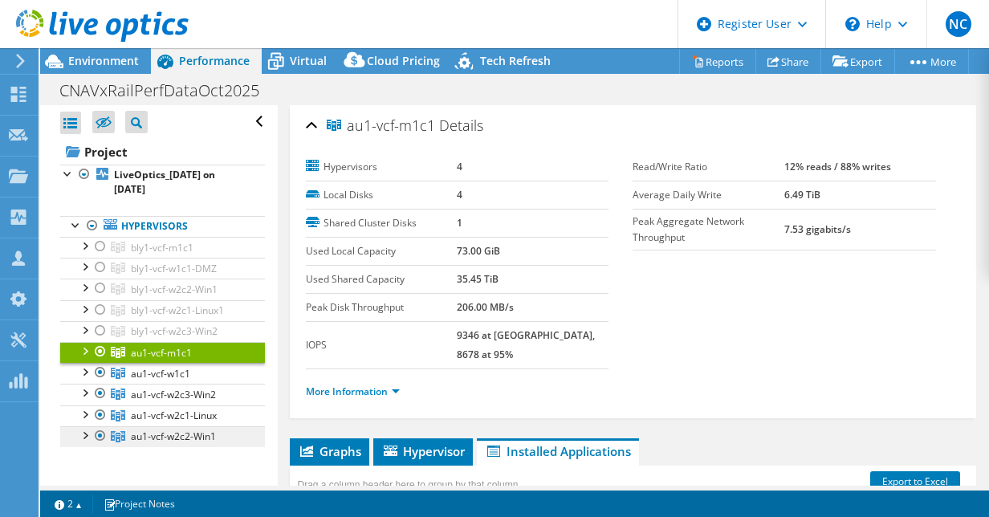
click at [181, 435] on span "au1-vcf-w2c2-Win1" at bounding box center [173, 437] width 85 height 14
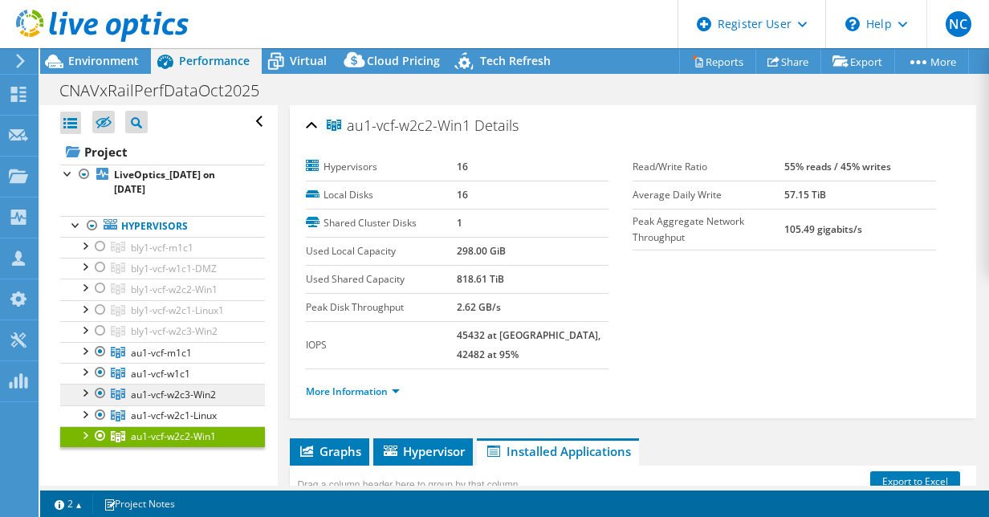
click at [172, 393] on span "au1-vcf-w2c3-Win2" at bounding box center [173, 395] width 85 height 14
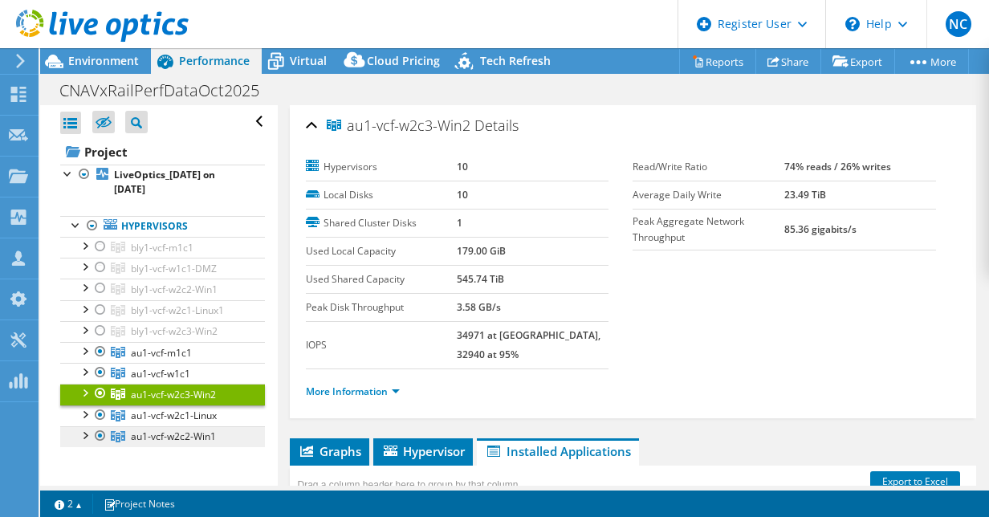
click at [186, 435] on span "au1-vcf-w2c2-Win1" at bounding box center [173, 437] width 85 height 14
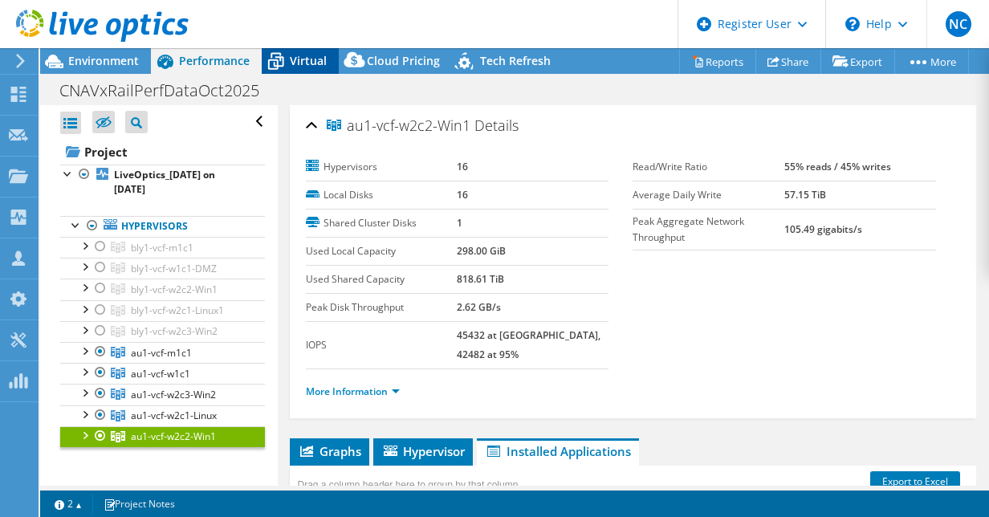
click at [300, 65] on span "Virtual" at bounding box center [308, 60] width 37 height 15
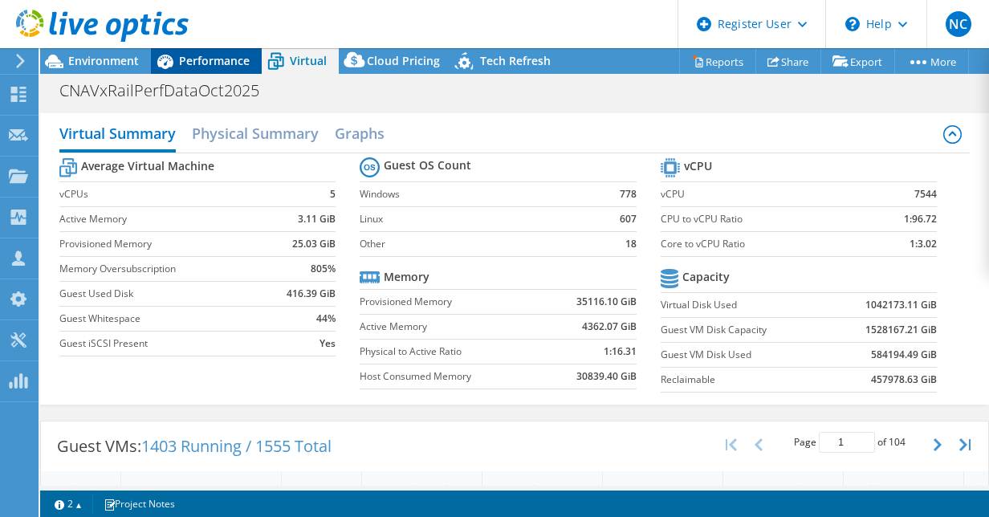
click at [212, 66] on span "Performance" at bounding box center [214, 60] width 71 height 15
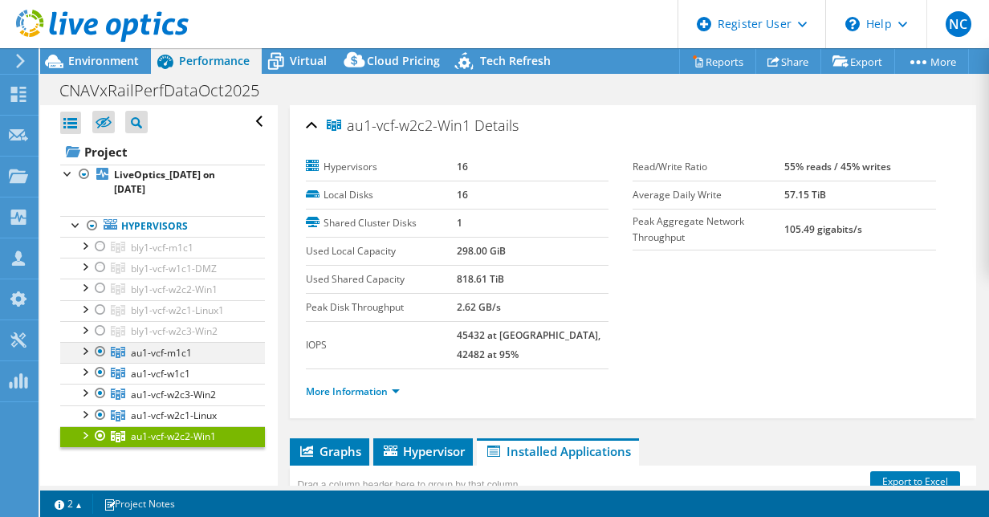
click at [99, 350] on div at bounding box center [100, 351] width 16 height 19
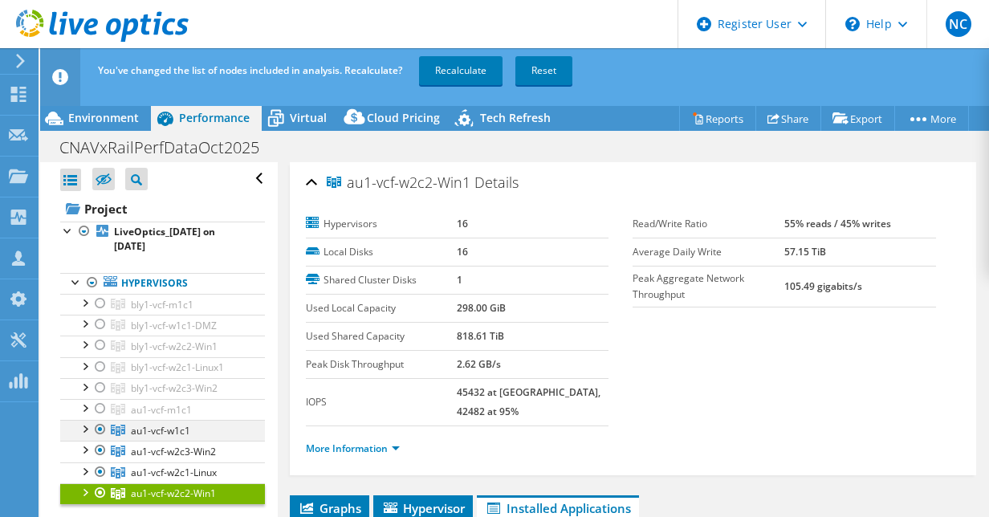
click at [103, 428] on div at bounding box center [100, 429] width 16 height 19
click at [103, 445] on div at bounding box center [100, 450] width 16 height 19
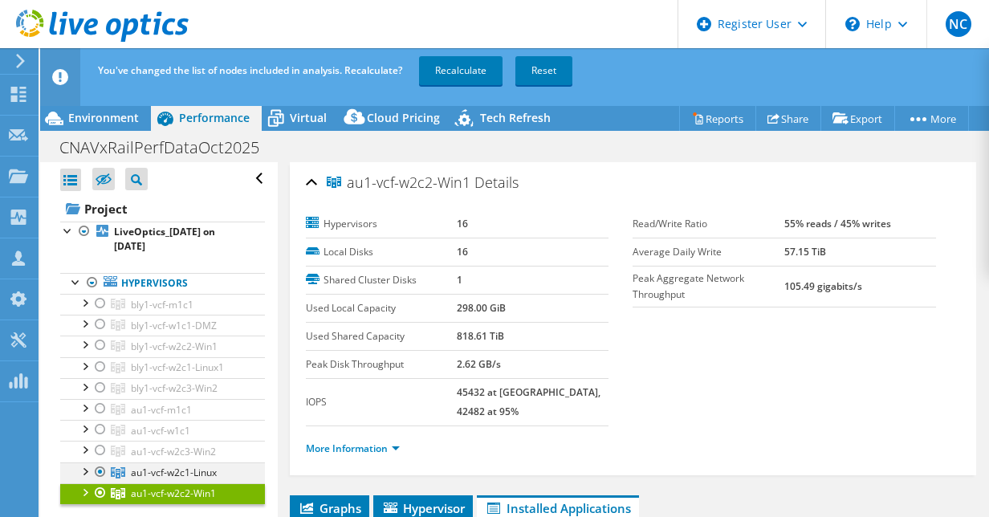
click at [101, 465] on div at bounding box center [100, 472] width 16 height 19
click at [456, 76] on link "Recalculate" at bounding box center [461, 70] width 84 height 29
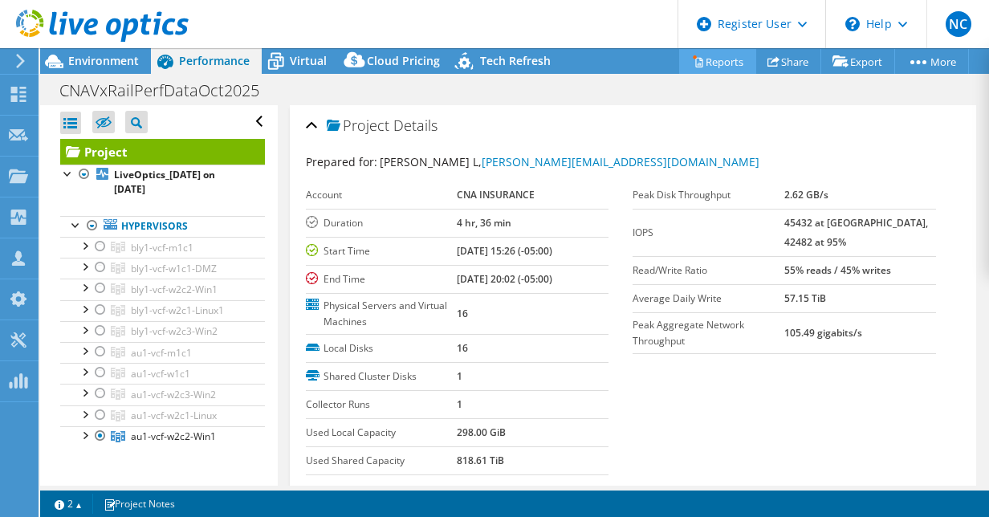
click at [699, 56] on link "Reports" at bounding box center [717, 61] width 77 height 25
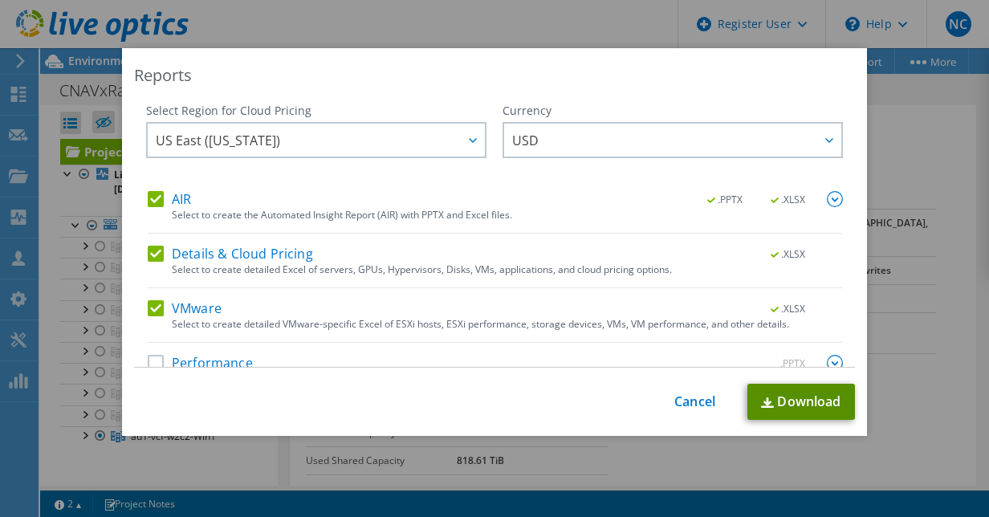
click at [770, 400] on link "Download" at bounding box center [802, 402] width 108 height 36
